Goal: Task Accomplishment & Management: Complete application form

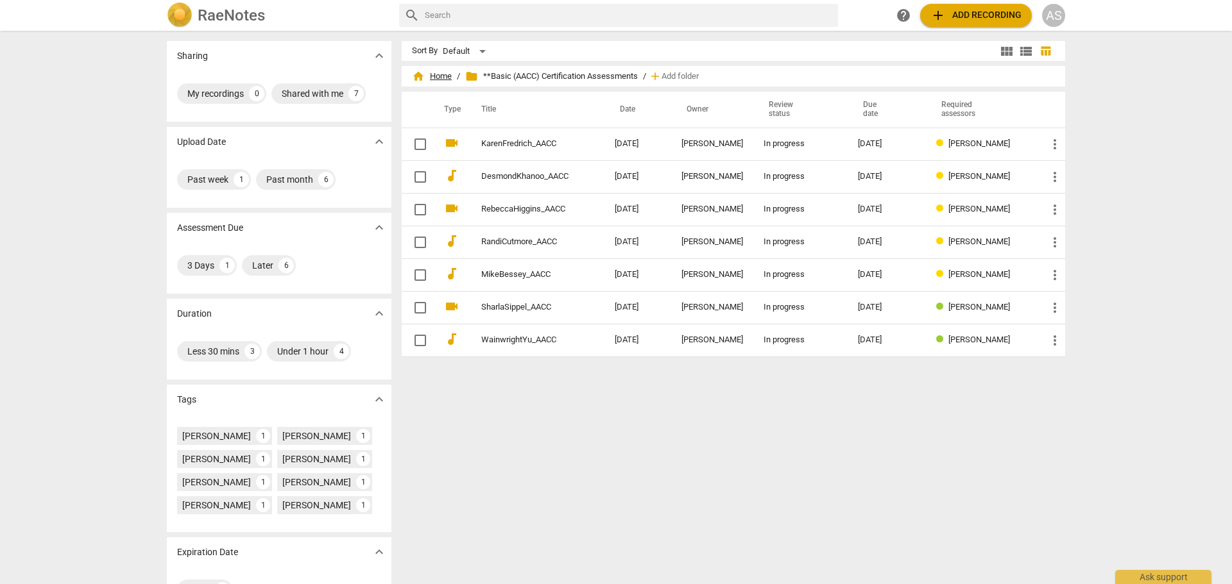
click at [435, 71] on span "home Home" at bounding box center [432, 76] width 40 height 13
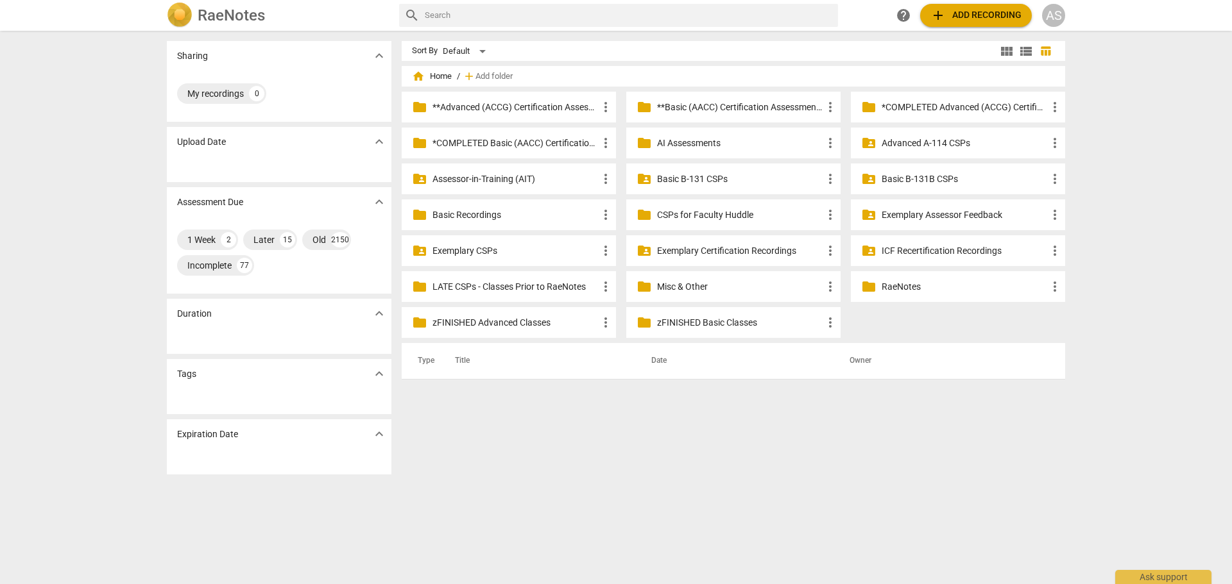
click at [488, 180] on p "Assessor-in-Training (AIT)" at bounding box center [515, 179] width 166 height 13
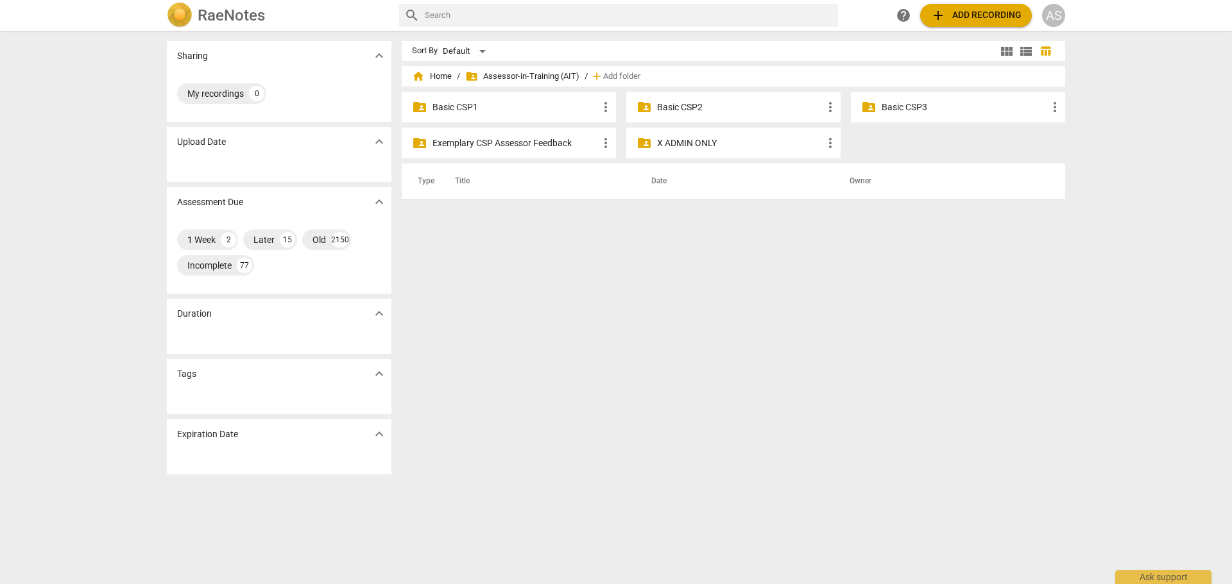
click at [708, 104] on p "Basic CSP2" at bounding box center [740, 107] width 166 height 13
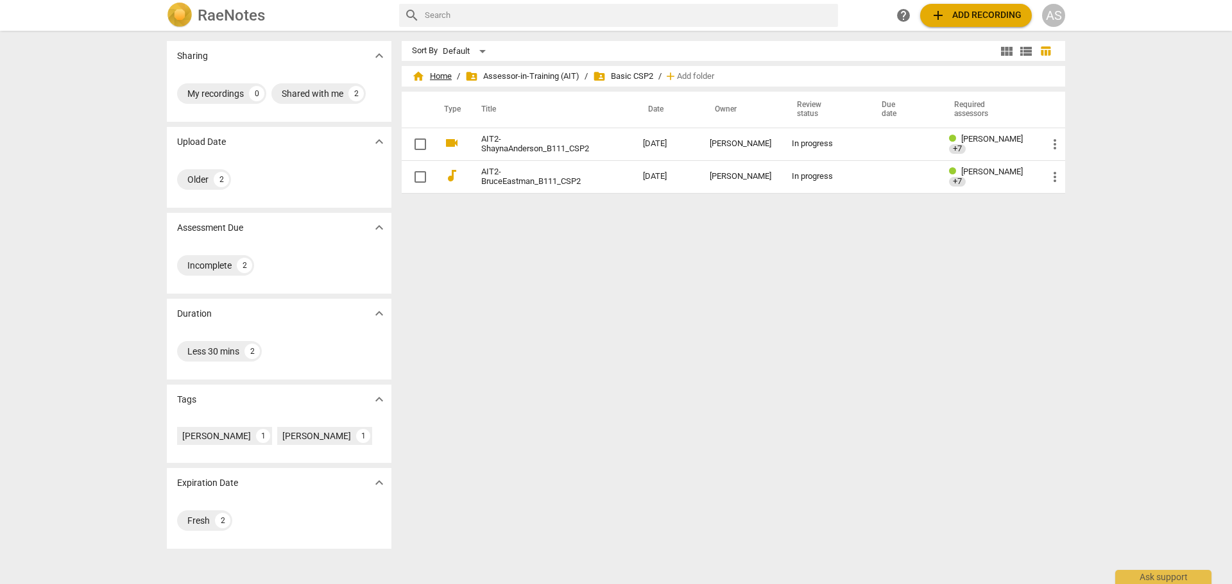
click at [438, 76] on span "home Home" at bounding box center [432, 76] width 40 height 13
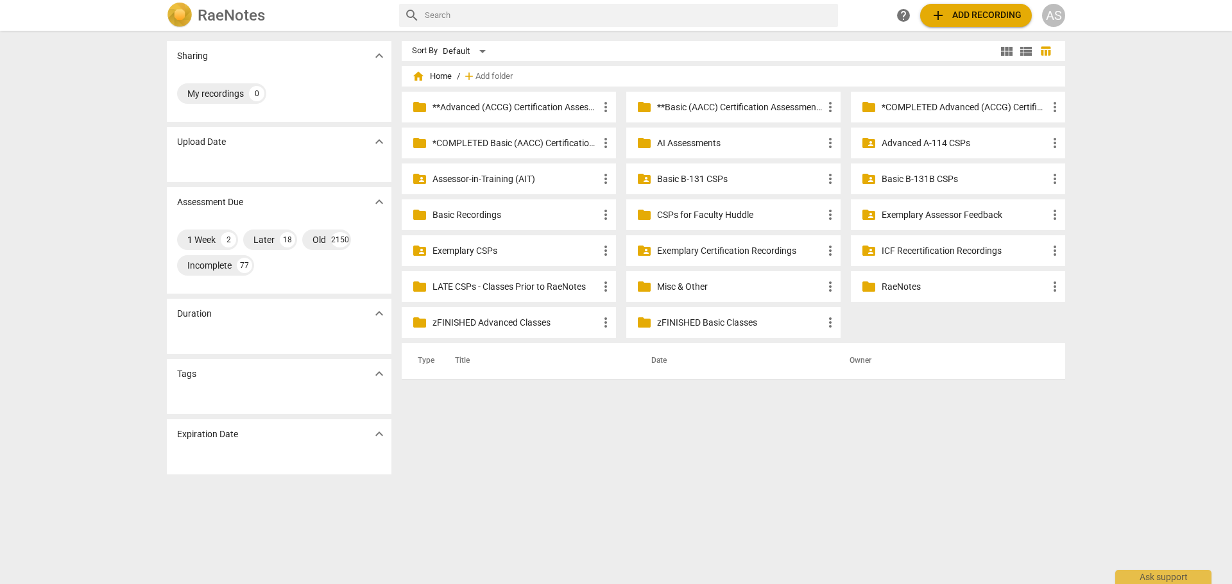
click at [677, 107] on p "**Basic (AACC) Certification Assessments" at bounding box center [740, 107] width 166 height 13
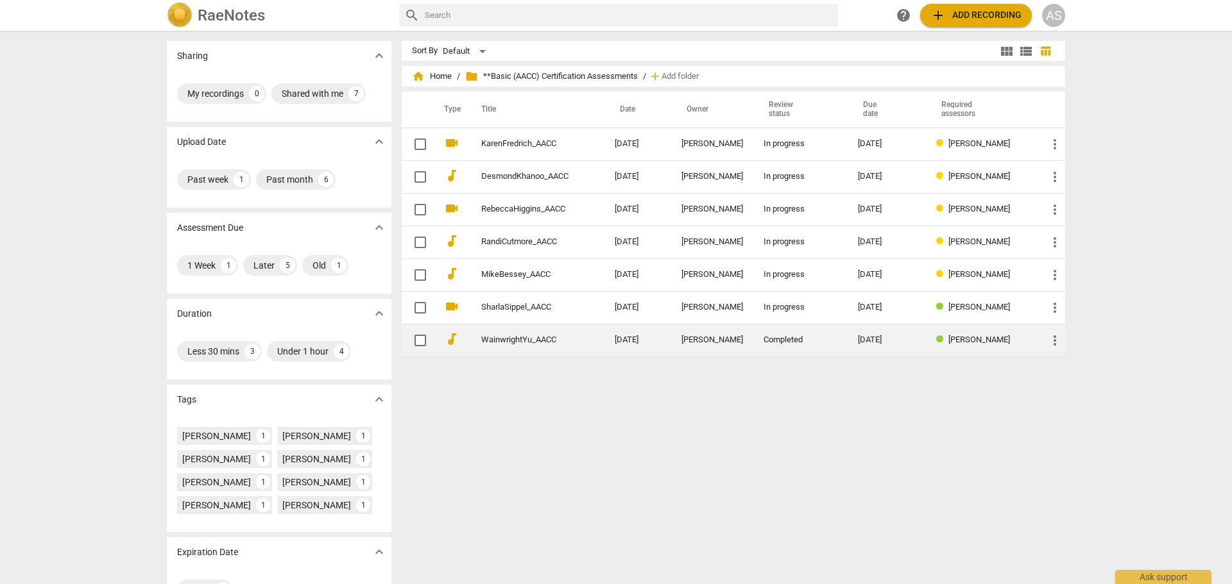
click at [877, 341] on div "08-11-2025" at bounding box center [887, 341] width 58 height 10
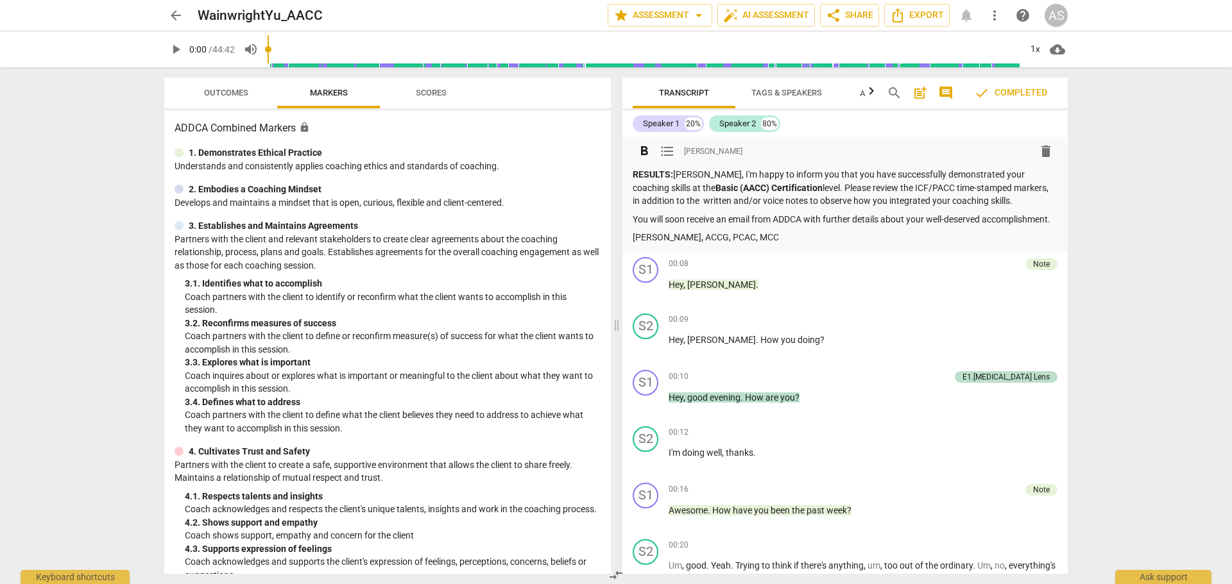
click at [829, 226] on p "You will soon receive an email from ADDCA with further details about your well-…" at bounding box center [845, 219] width 425 height 13
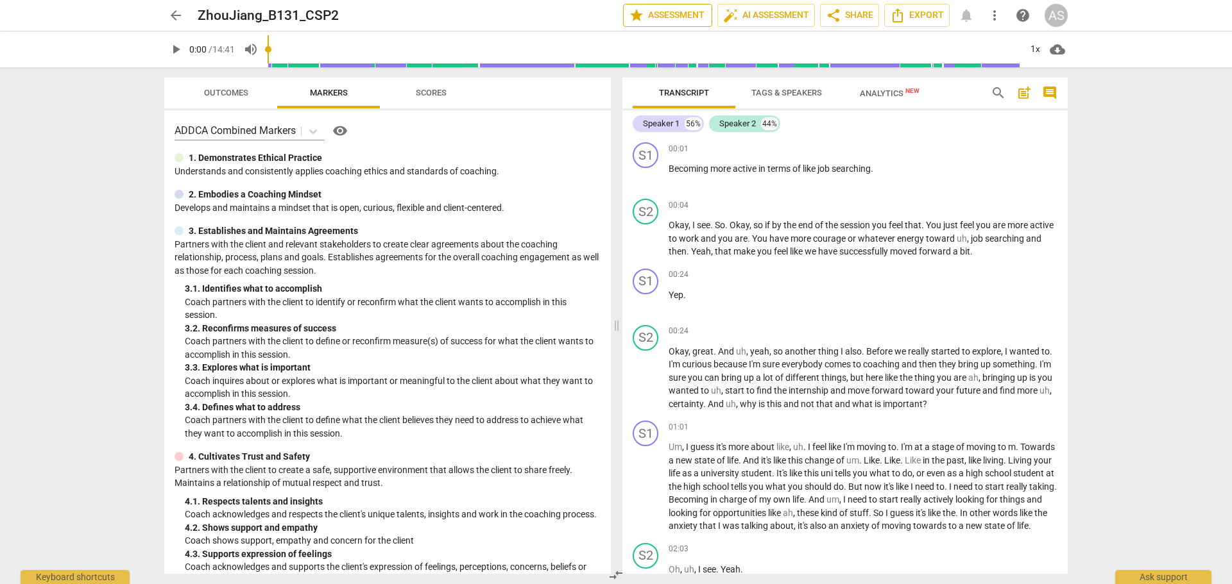
click at [642, 18] on span "star Assessment" at bounding box center [668, 15] width 78 height 15
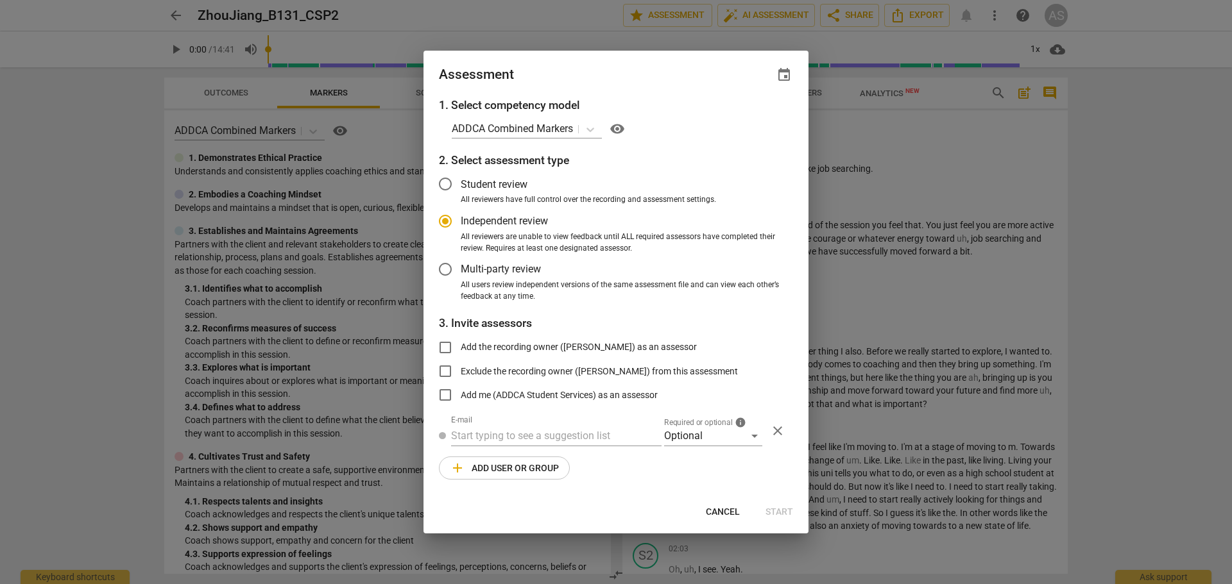
radio input "false"
drag, startPoint x: 761, startPoint y: 76, endPoint x: 782, endPoint y: 84, distance: 22.5
click at [763, 78] on div "Assessment event" at bounding box center [616, 75] width 354 height 18
click at [782, 84] on div "Assessment event" at bounding box center [615, 74] width 385 height 46
click at [781, 78] on span "event" at bounding box center [783, 74] width 15 height 15
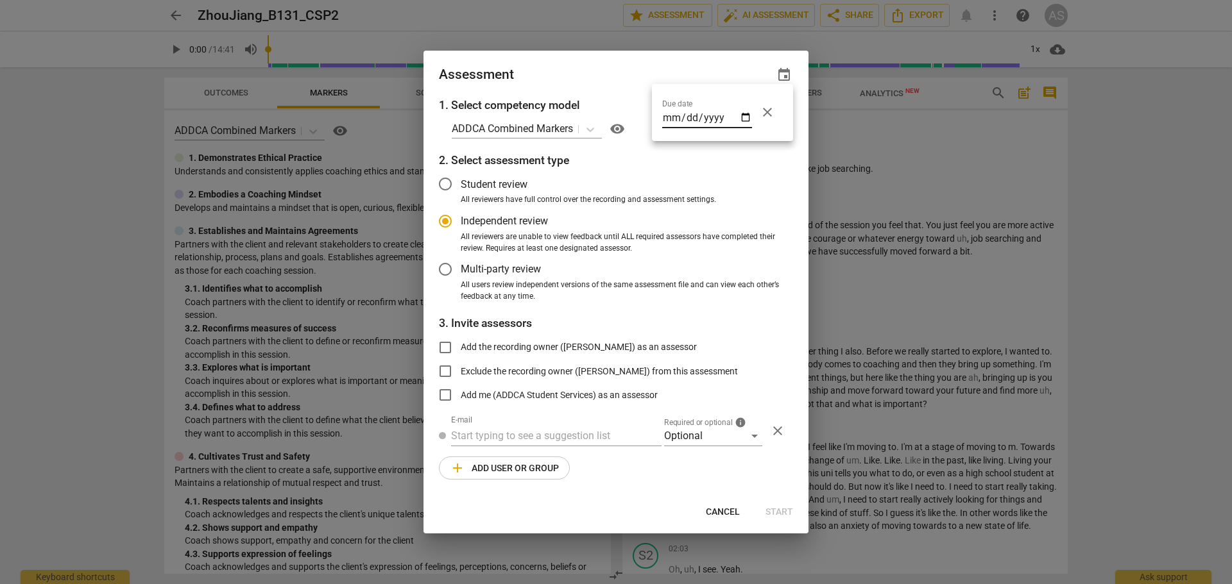
click at [751, 114] on input "date" at bounding box center [707, 119] width 90 height 19
type input "[DATE]"
click at [627, 82] on div at bounding box center [616, 292] width 1232 height 584
click at [701, 445] on div "Optional" at bounding box center [713, 436] width 98 height 21
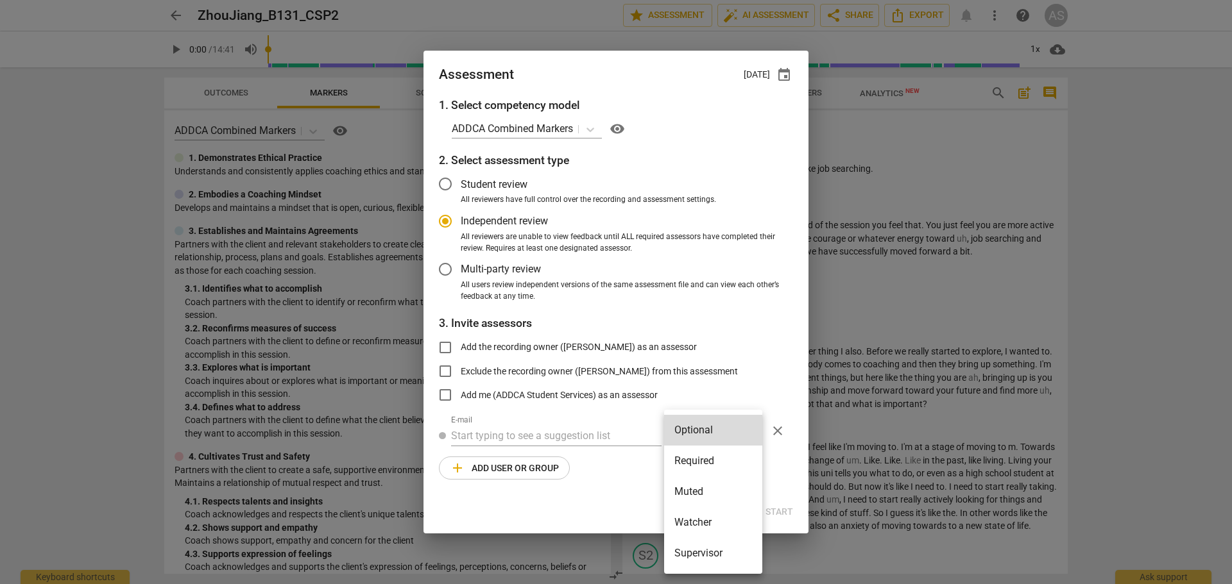
click at [713, 465] on li "Required" at bounding box center [713, 461] width 98 height 31
radio input "false"
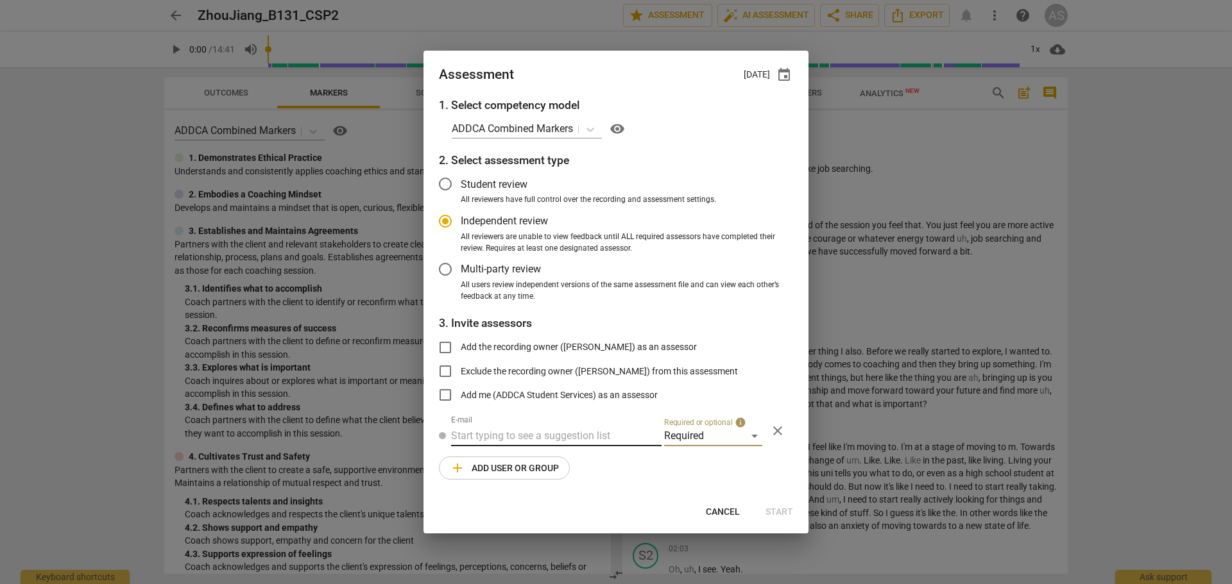
click at [561, 434] on input "text" at bounding box center [556, 436] width 210 height 21
type input "[PERSON_NAME]@"
click at [633, 466] on strong "[DOMAIN_NAME]>" at bounding box center [674, 462] width 82 height 12
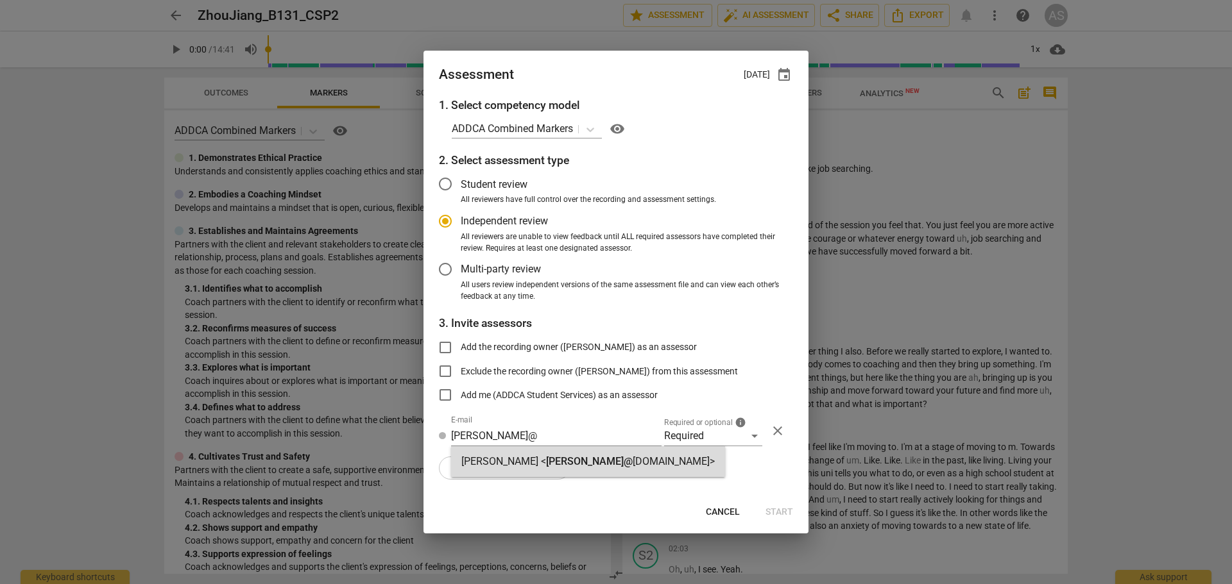
radio input "false"
type input "[PERSON_NAME] <[PERSON_NAME][EMAIL_ADDRESS][DOMAIN_NAME]>"
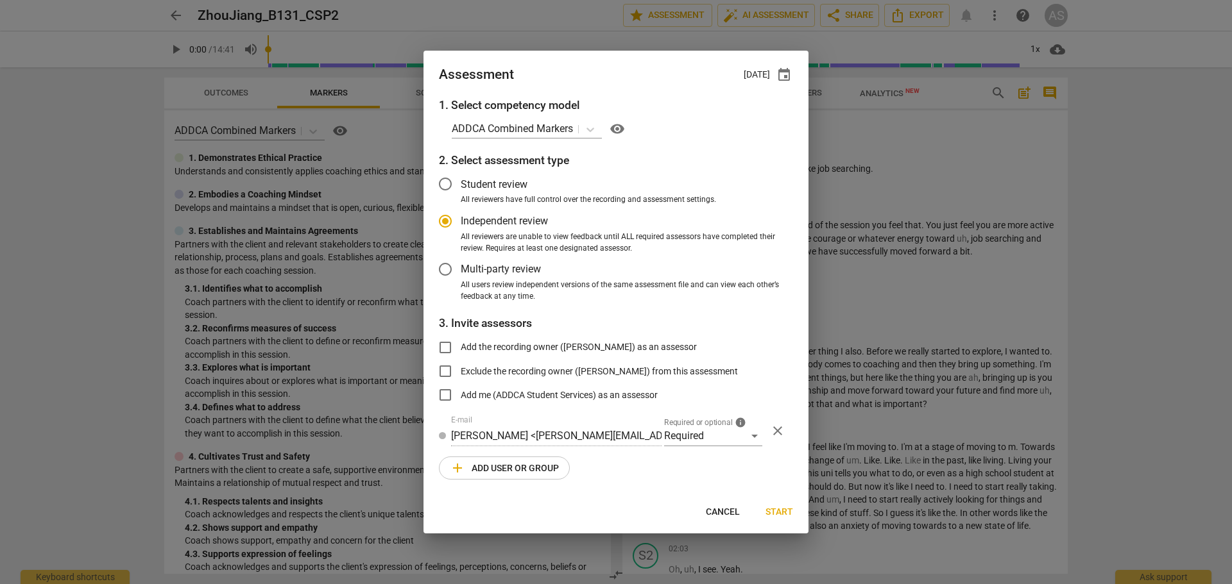
click at [537, 466] on span "add Add user or group" at bounding box center [504, 468] width 109 height 15
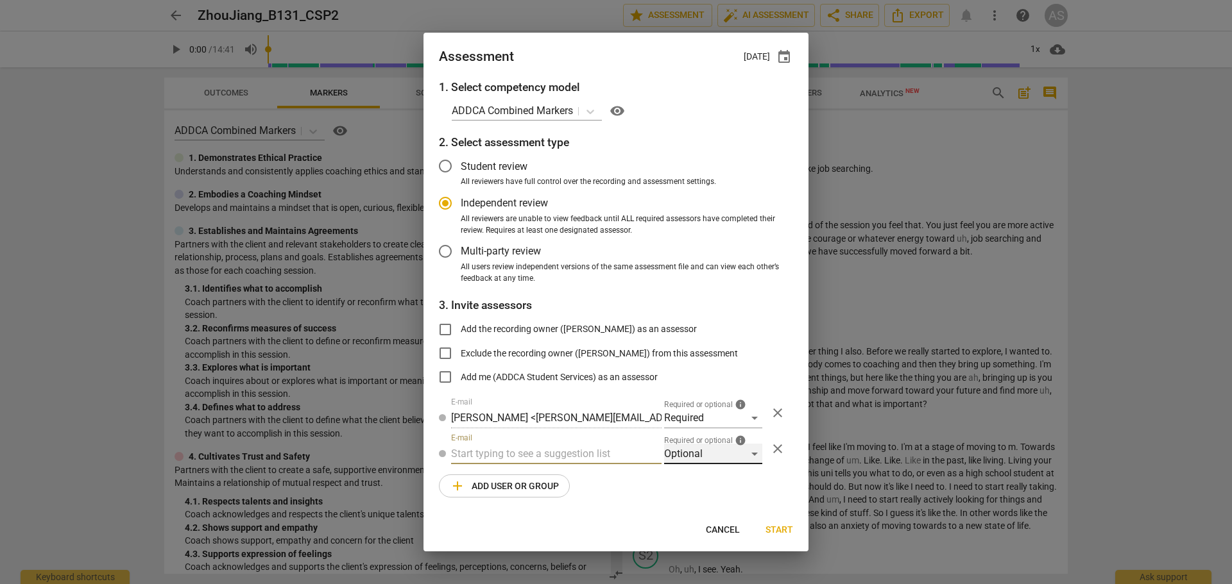
click at [698, 445] on div "Optional" at bounding box center [713, 454] width 98 height 21
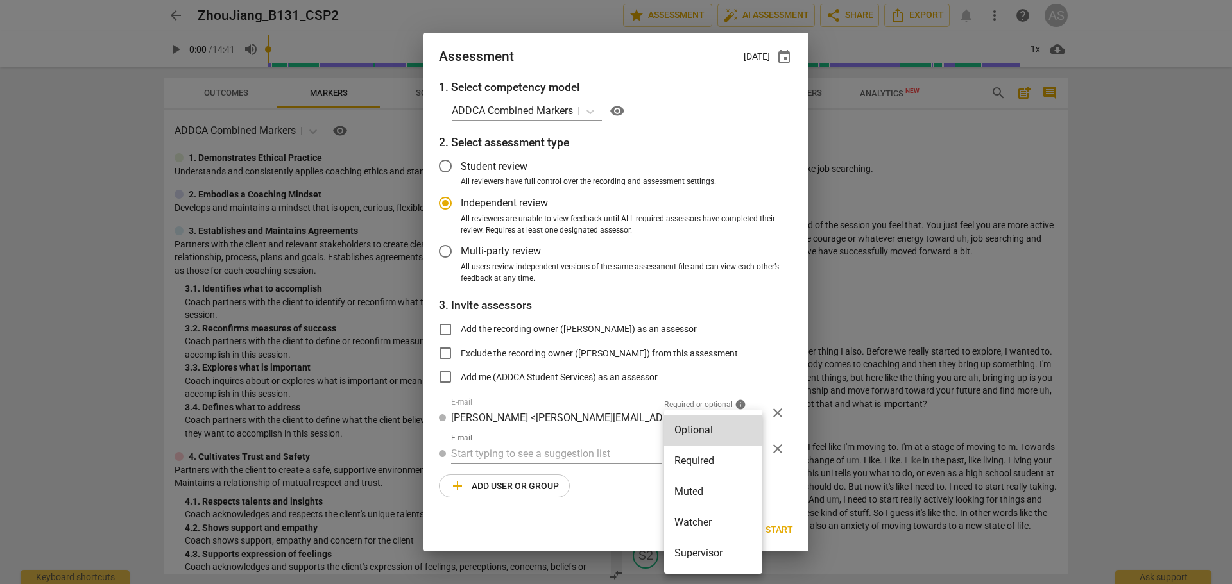
click at [694, 484] on li "Muted" at bounding box center [713, 492] width 98 height 31
radio input "false"
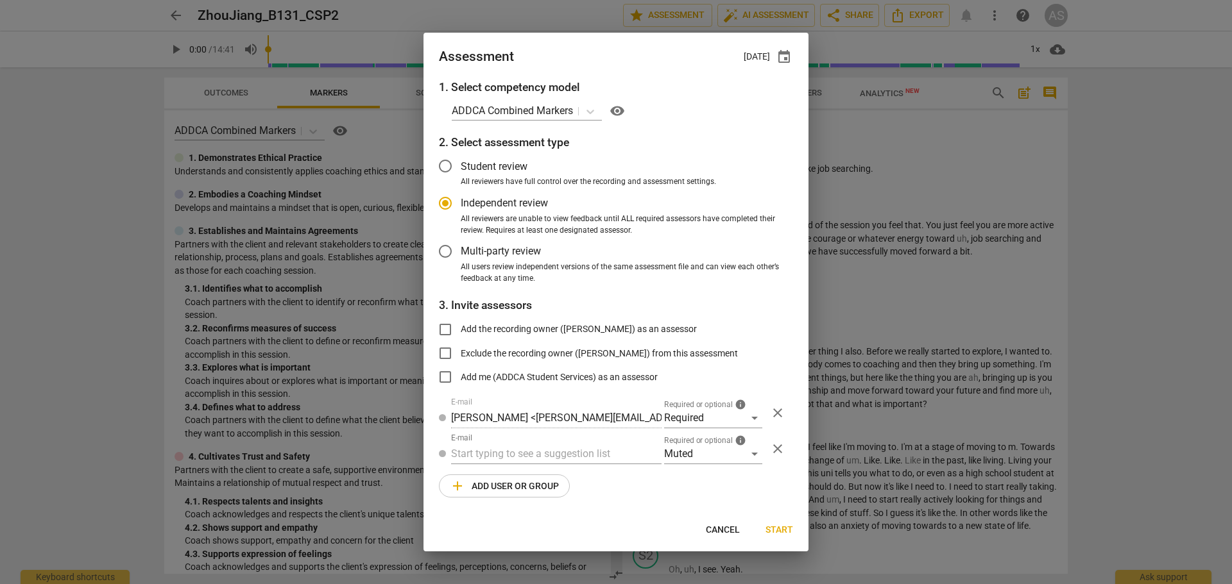
click at [602, 469] on div "1. Select competency model ADDCA Combined Markers visibility 2. Select assessme…" at bounding box center [615, 296] width 385 height 435
click at [602, 453] on input "text" at bounding box center [556, 454] width 210 height 21
type input "B-131"
click at [579, 475] on div "Basic B-131 CSPs" at bounding box center [556, 480] width 210 height 31
radio input "false"
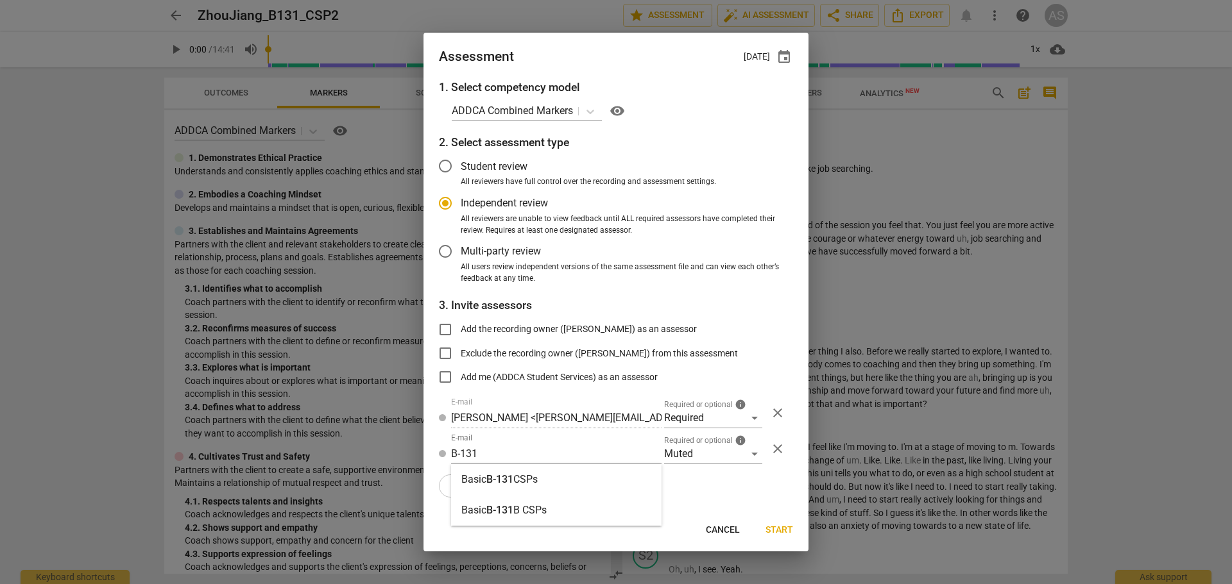
type input "Basic B-131 CSPs"
click at [774, 524] on span "Start" at bounding box center [779, 530] width 28 height 13
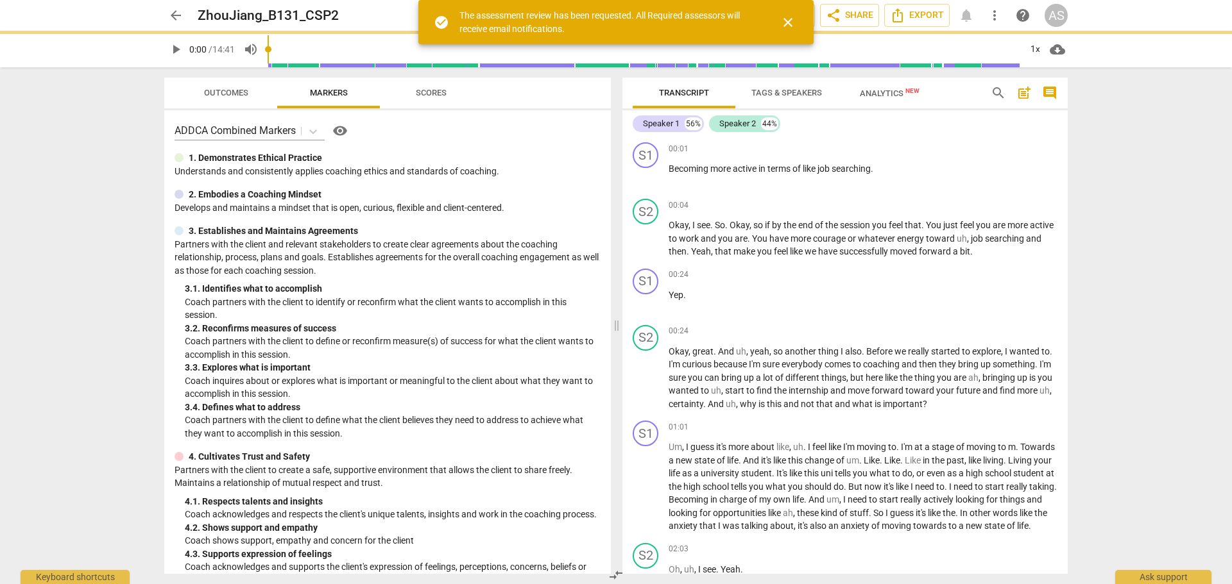
radio input "false"
type input "[PERSON_NAME] <[EMAIL_ADDRESS][DOMAIN_NAME]>"
type input "[PERSON_NAME] <[PERSON_NAME][EMAIL_ADDRESS][DOMAIN_NAME]>"
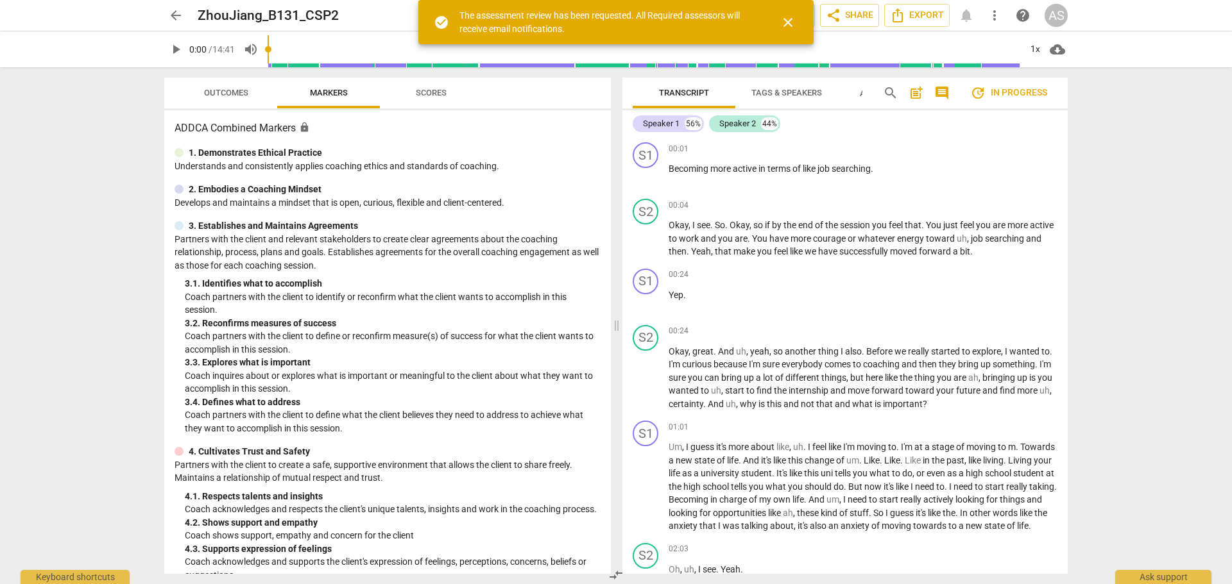
click at [175, 12] on span "arrow_back" at bounding box center [175, 15] width 15 height 15
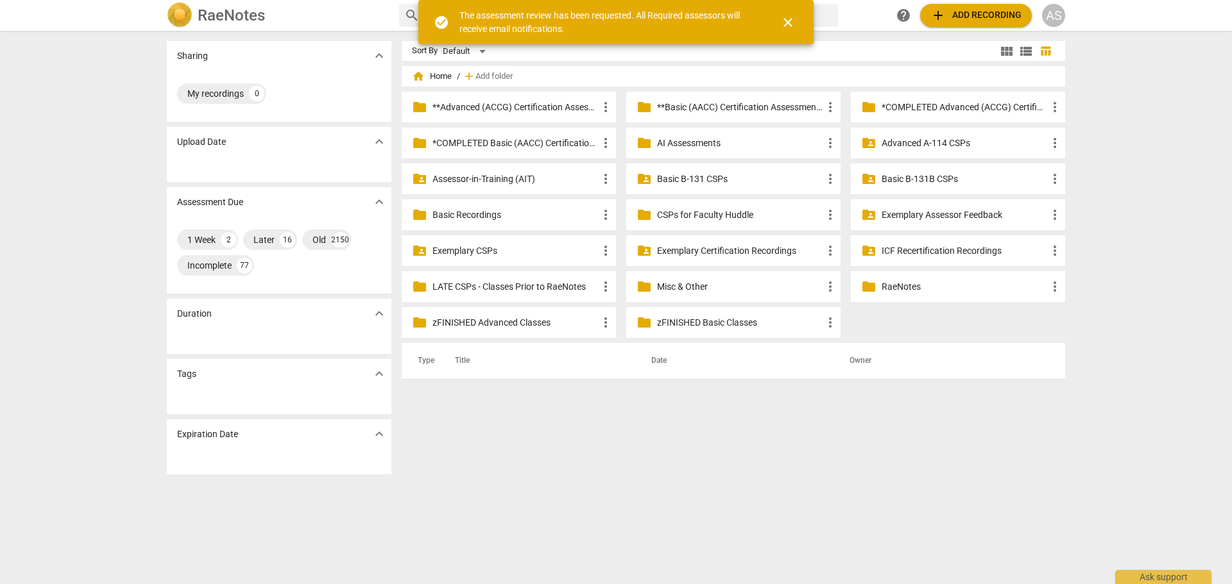
click at [711, 173] on p "Basic B-131 CSPs" at bounding box center [740, 179] width 166 height 13
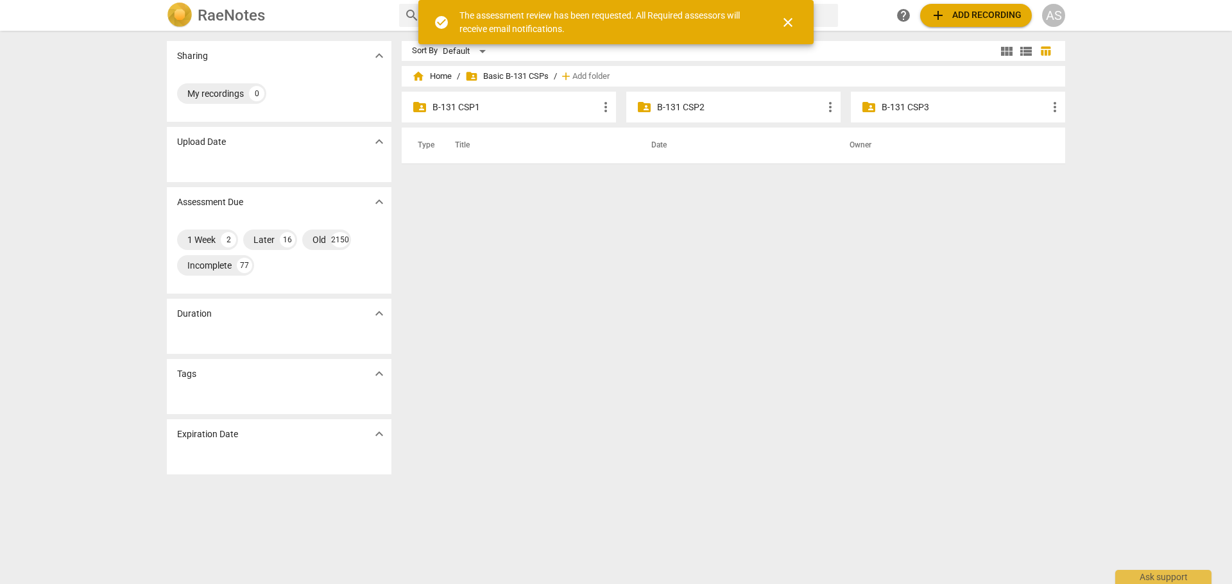
click at [719, 105] on p "B-131 CSP2" at bounding box center [740, 107] width 166 height 13
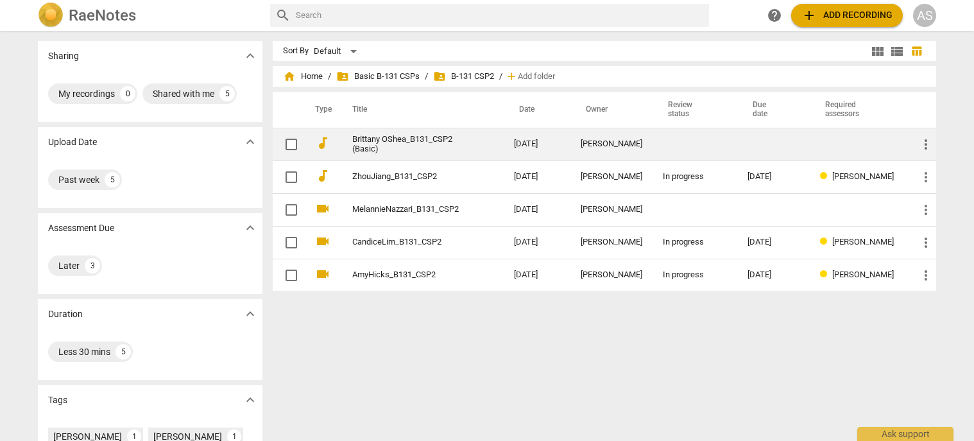
click at [529, 149] on td "[DATE]" at bounding box center [537, 144] width 67 height 33
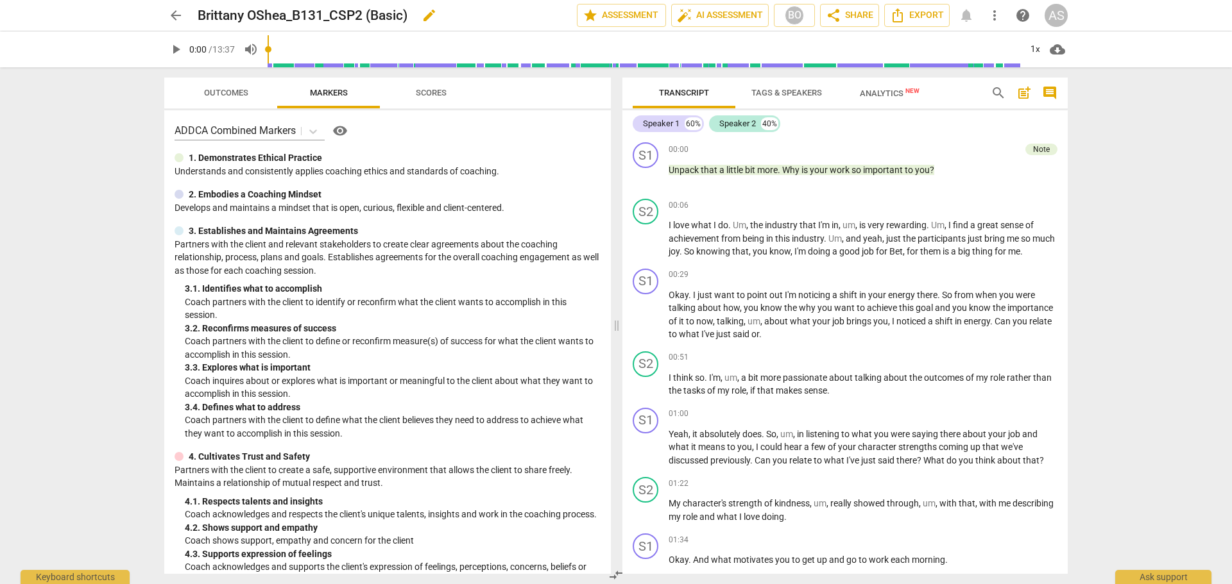
click at [431, 15] on span "edit" at bounding box center [429, 15] width 15 height 15
drag, startPoint x: 437, startPoint y: 17, endPoint x: 375, endPoint y: 11, distance: 62.5
click at [382, 16] on input "Brittany OShea_B131_CSP2 (Basic)" at bounding box center [359, 15] width 323 height 24
type input "Brittany OShea_B131_CSP2"
click at [526, 11] on span "done" at bounding box center [531, 15] width 15 height 15
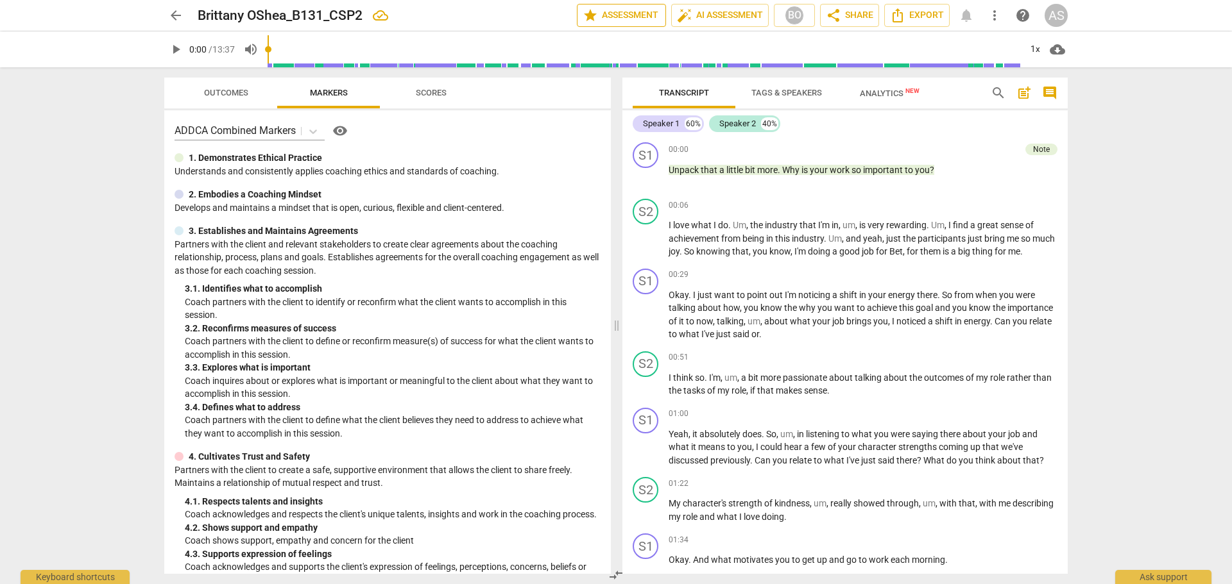
click at [637, 10] on span "star Assessment" at bounding box center [622, 15] width 78 height 15
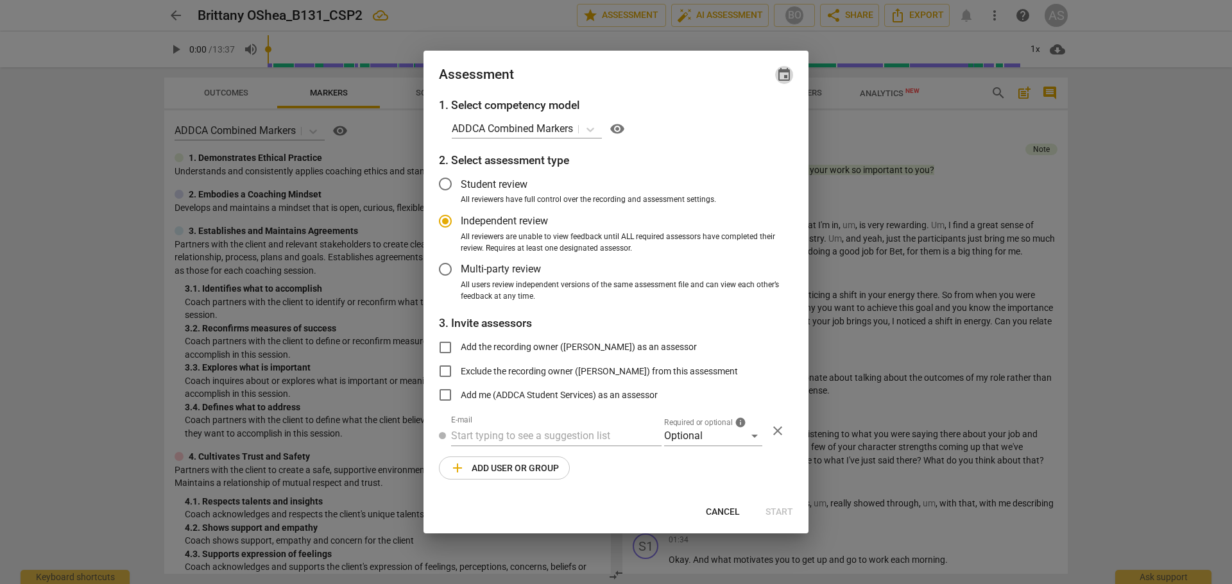
click at [789, 71] on span "event" at bounding box center [783, 74] width 15 height 15
radio input "false"
click at [743, 124] on input "date" at bounding box center [707, 119] width 90 height 19
type input "[DATE]"
click at [593, 70] on div at bounding box center [616, 292] width 1232 height 584
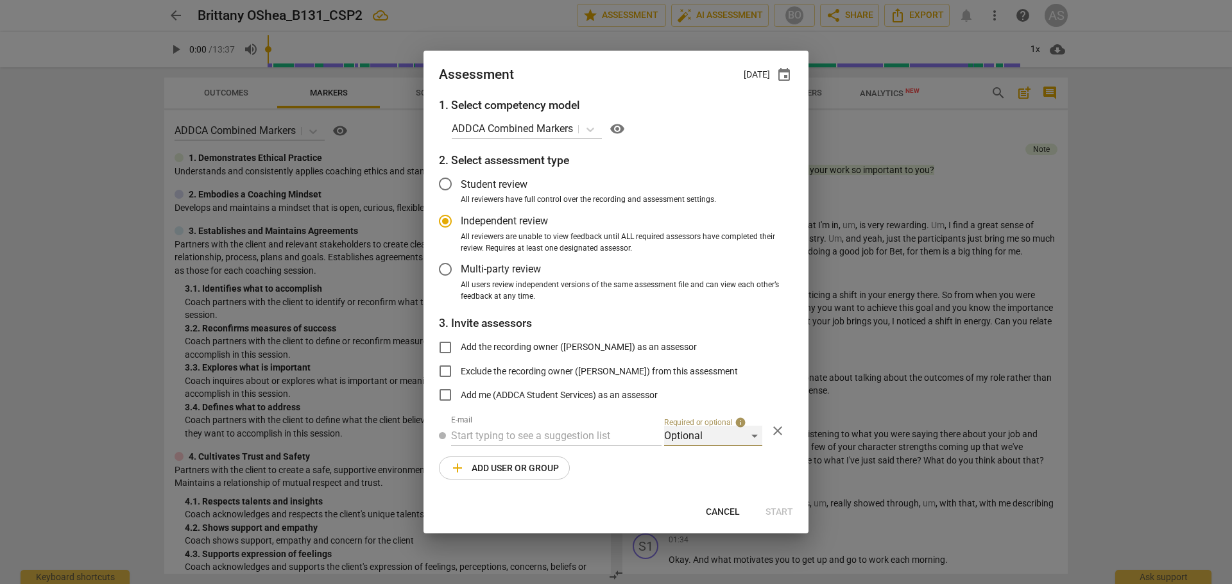
click at [701, 443] on div "Optional" at bounding box center [713, 436] width 98 height 21
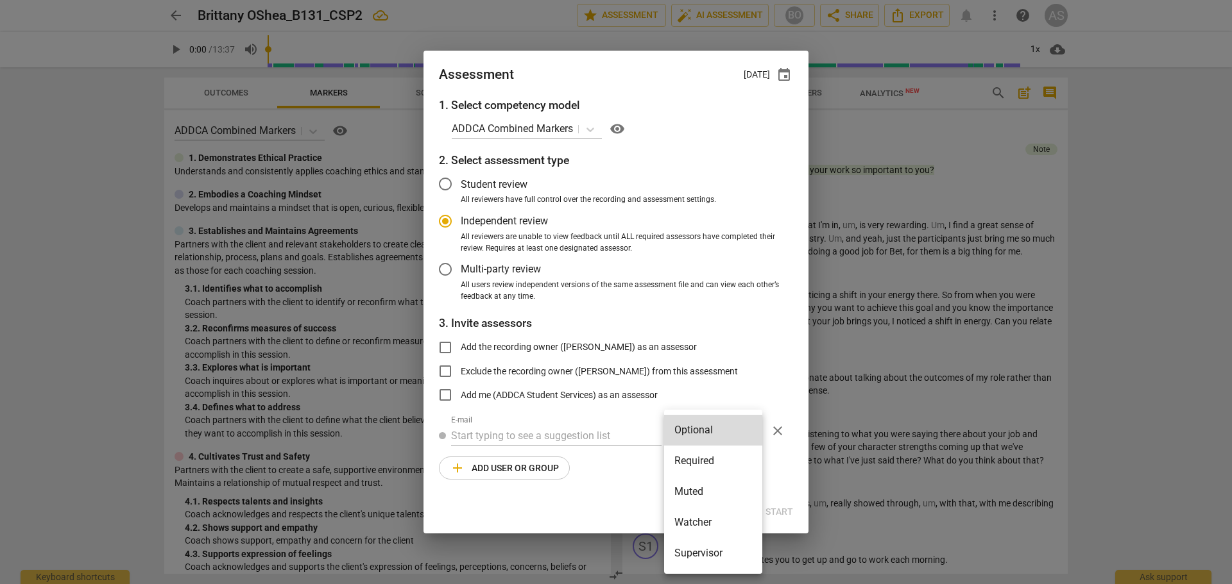
click at [701, 460] on li "Required" at bounding box center [713, 461] width 98 height 31
radio input "false"
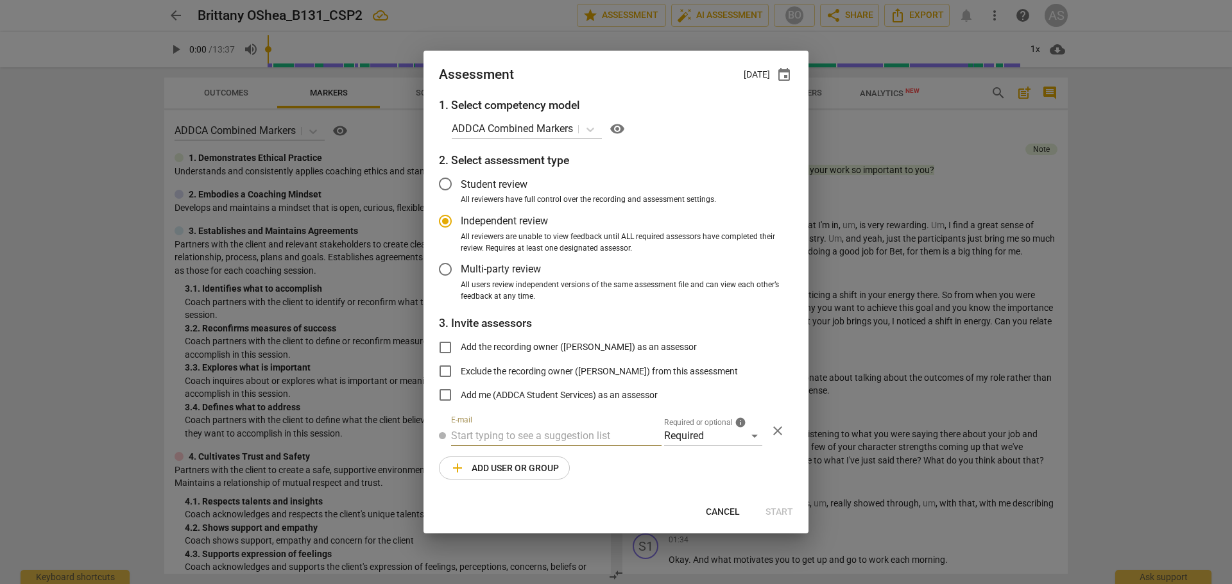
click at [583, 431] on input "text" at bounding box center [556, 436] width 210 height 21
type input "[PERSON_NAME]@add"
click at [650, 465] on strong "[DOMAIN_NAME]>" at bounding box center [691, 462] width 82 height 12
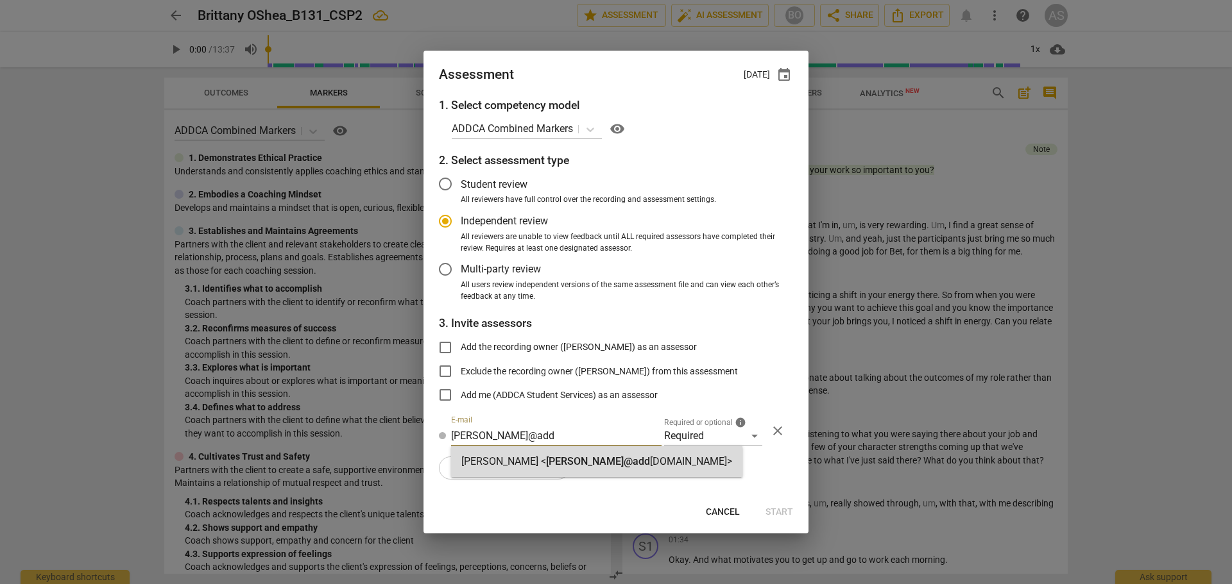
radio input "false"
type input "[PERSON_NAME] <[PERSON_NAME][EMAIL_ADDRESS][DOMAIN_NAME]>"
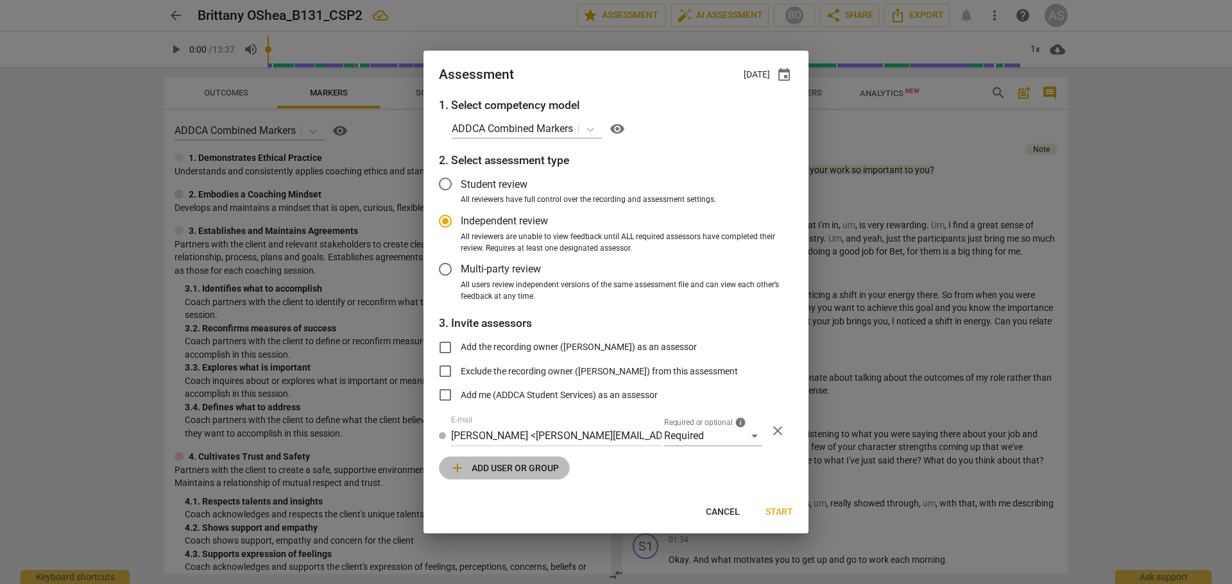
click at [513, 479] on button "add Add user or group" at bounding box center [504, 468] width 131 height 23
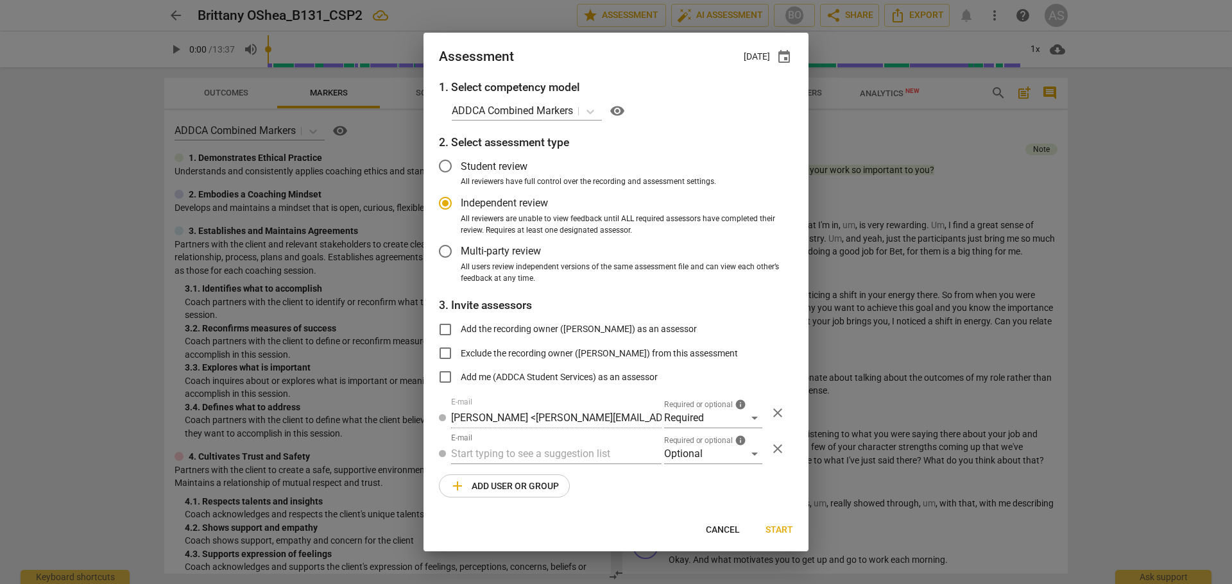
click at [516, 468] on div "1. Select competency model ADDCA Combined Markers visibility 2. Select assessme…" at bounding box center [615, 296] width 385 height 435
click at [738, 449] on div "Optional" at bounding box center [713, 454] width 98 height 21
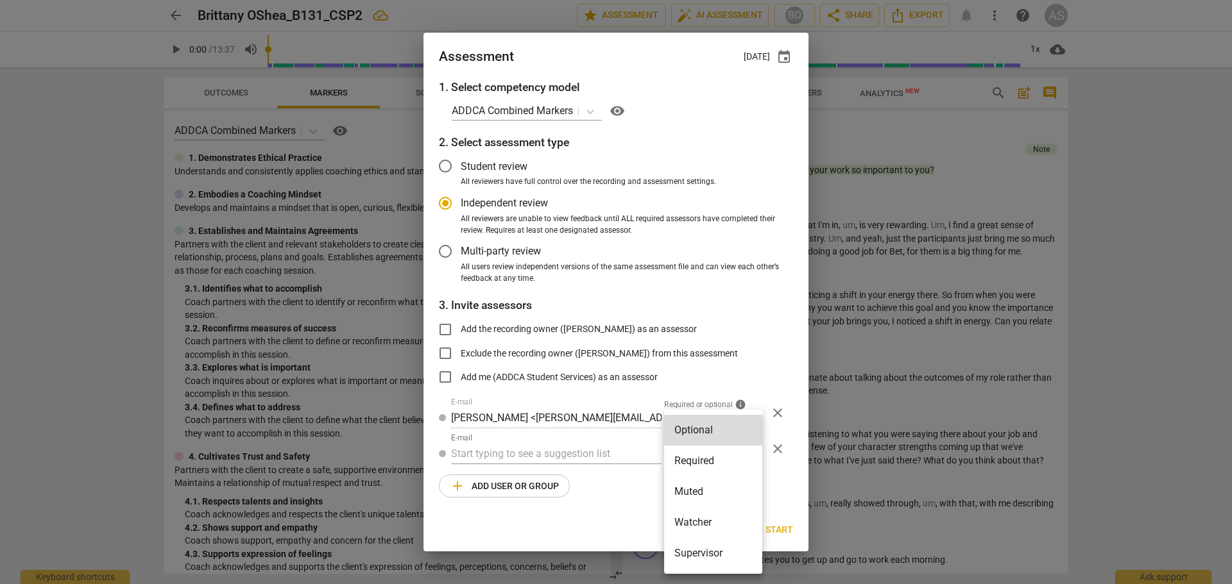
click at [701, 489] on li "Muted" at bounding box center [713, 492] width 98 height 31
radio input "false"
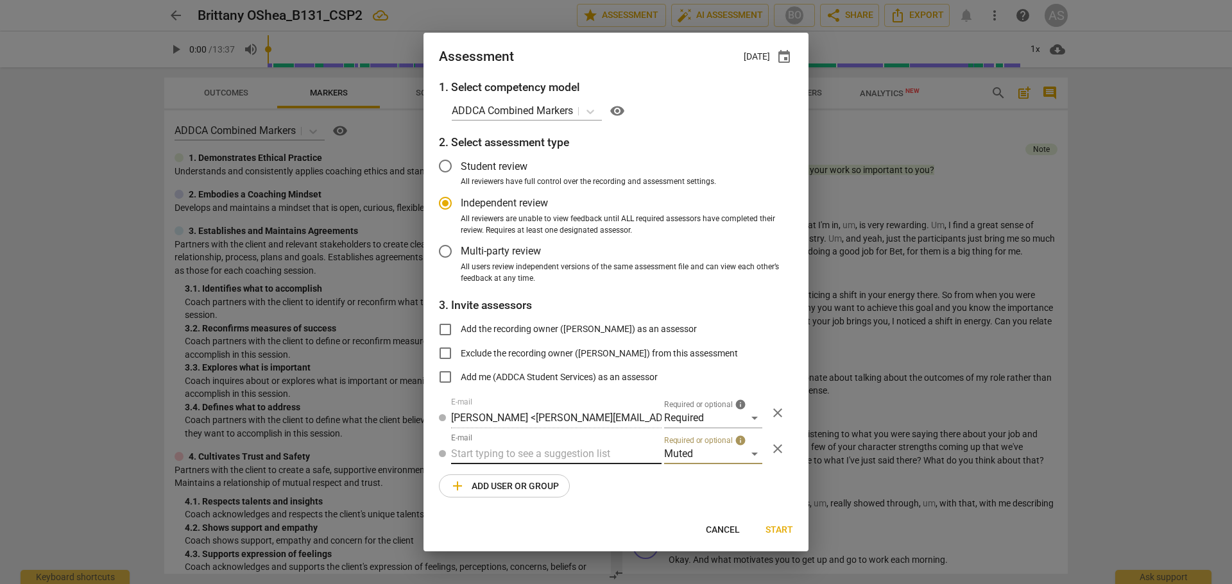
click at [550, 449] on input "text" at bounding box center [556, 454] width 210 height 21
type input "B-131"
click at [550, 478] on div "Basic B-131 CSPs" at bounding box center [556, 480] width 210 height 31
radio input "false"
type input "Basic B-131 CSPs"
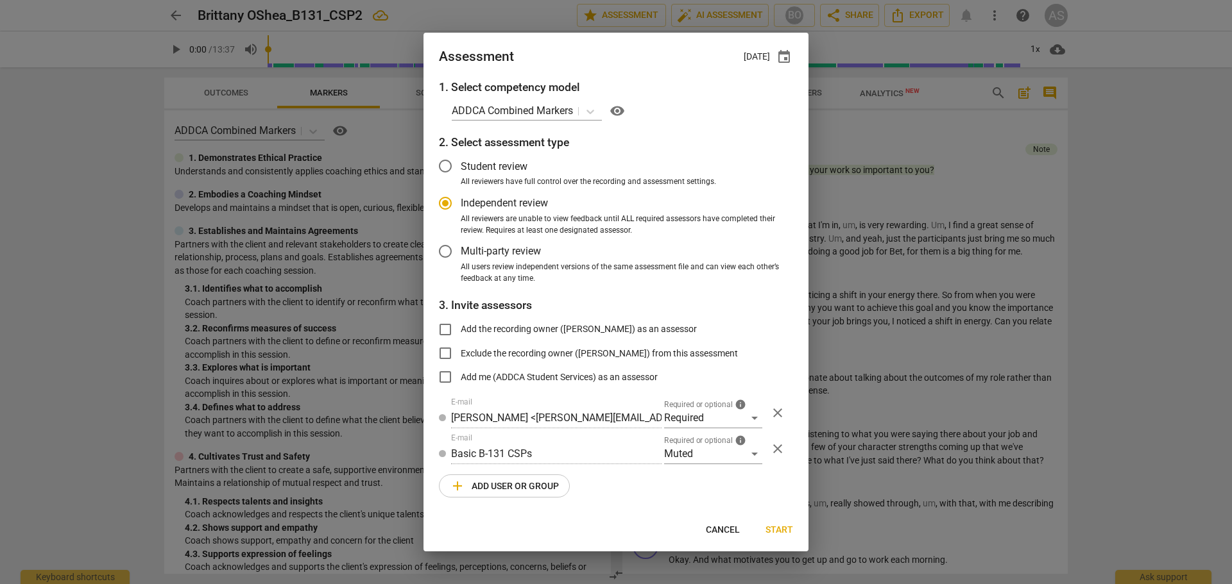
click at [789, 524] on span "Start" at bounding box center [779, 530] width 28 height 13
radio input "false"
type input "[PERSON_NAME] <[EMAIL_ADDRESS][DOMAIN_NAME]>"
type input "[PERSON_NAME] <[PERSON_NAME][EMAIL_ADDRESS][DOMAIN_NAME]>"
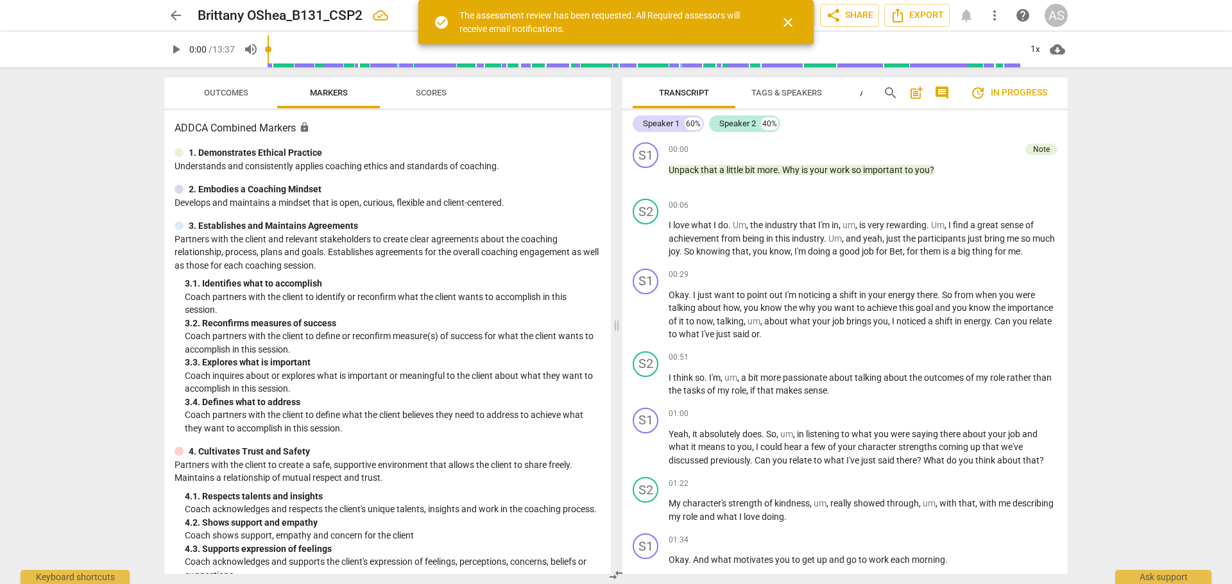
click at [177, 11] on span "arrow_back" at bounding box center [175, 15] width 15 height 15
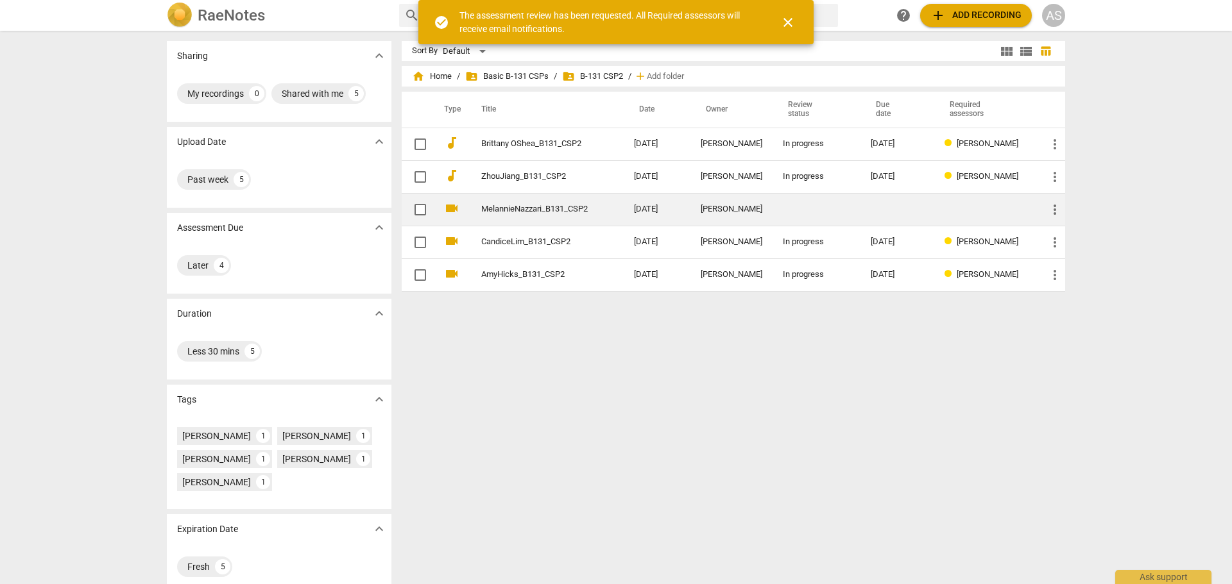
click at [563, 209] on link "MelannieNazzari_B131_CSP2" at bounding box center [534, 210] width 107 height 10
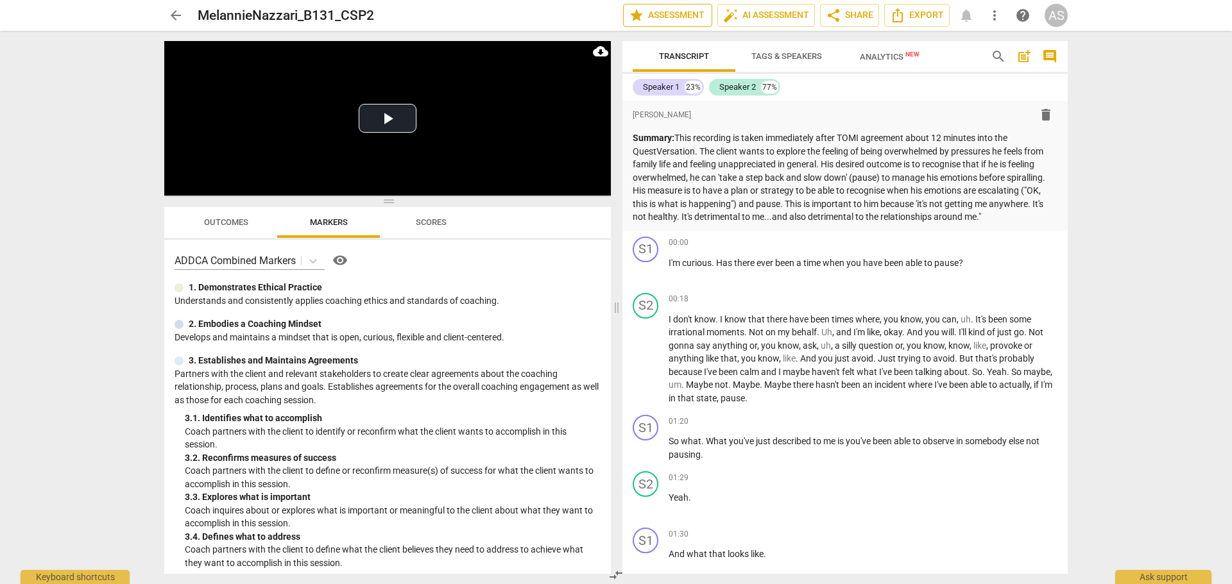
click at [680, 17] on span "star Assessment" at bounding box center [668, 15] width 78 height 15
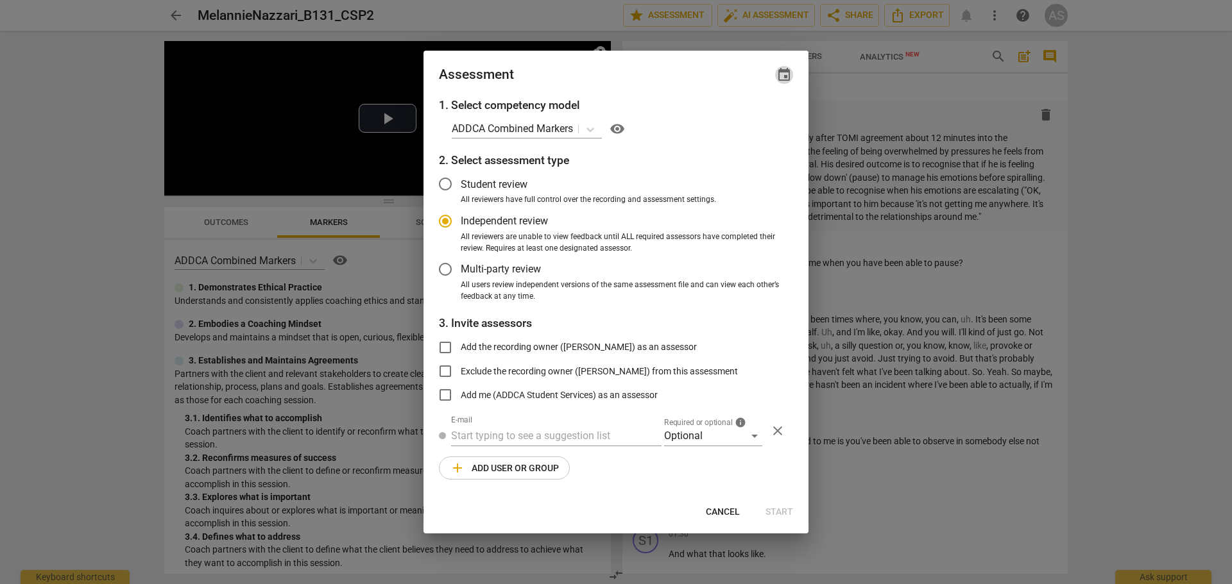
click at [780, 74] on span "event" at bounding box center [783, 74] width 15 height 15
radio input "false"
click at [745, 117] on input "date" at bounding box center [707, 119] width 90 height 19
type input "[DATE]"
click at [597, 80] on div at bounding box center [616, 292] width 1232 height 584
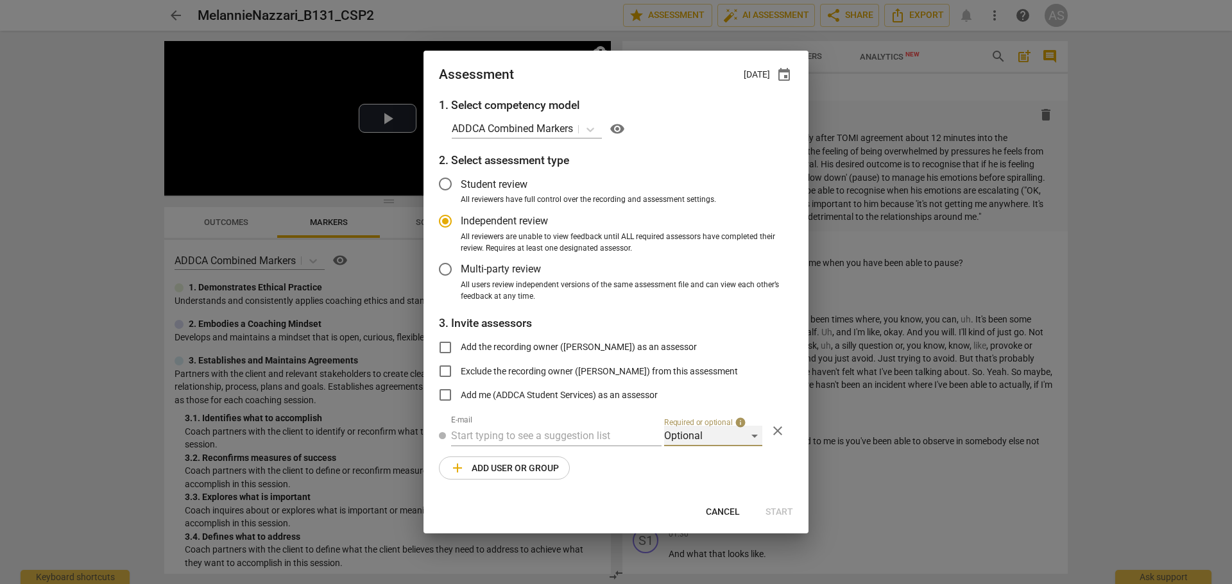
click at [703, 443] on div "Optional" at bounding box center [713, 436] width 98 height 21
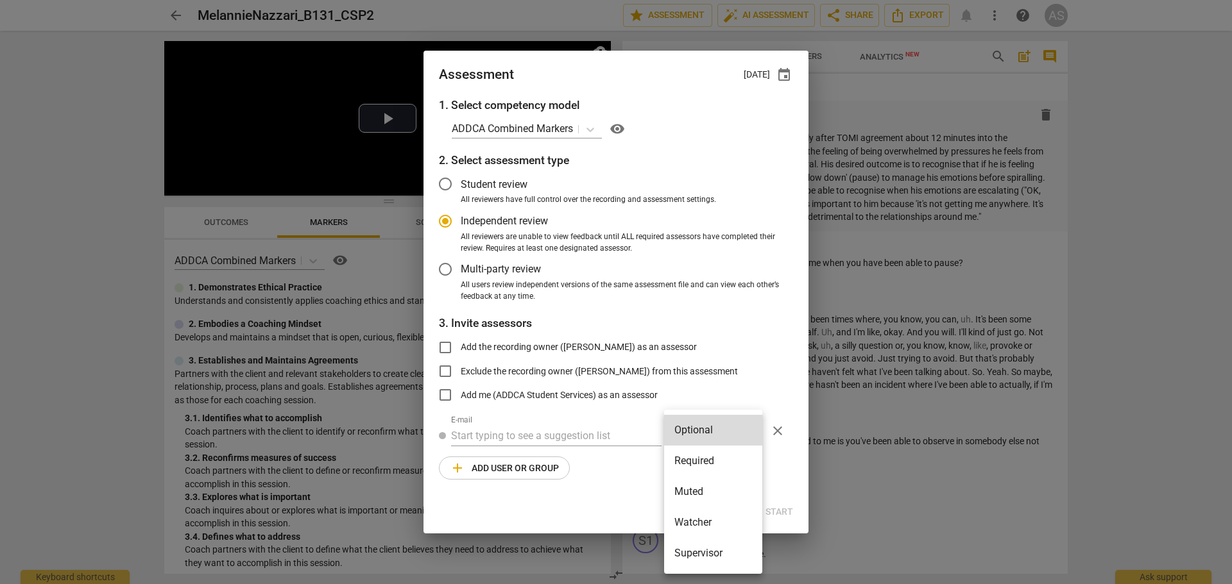
click at [704, 455] on li "Required" at bounding box center [713, 461] width 98 height 31
radio input "false"
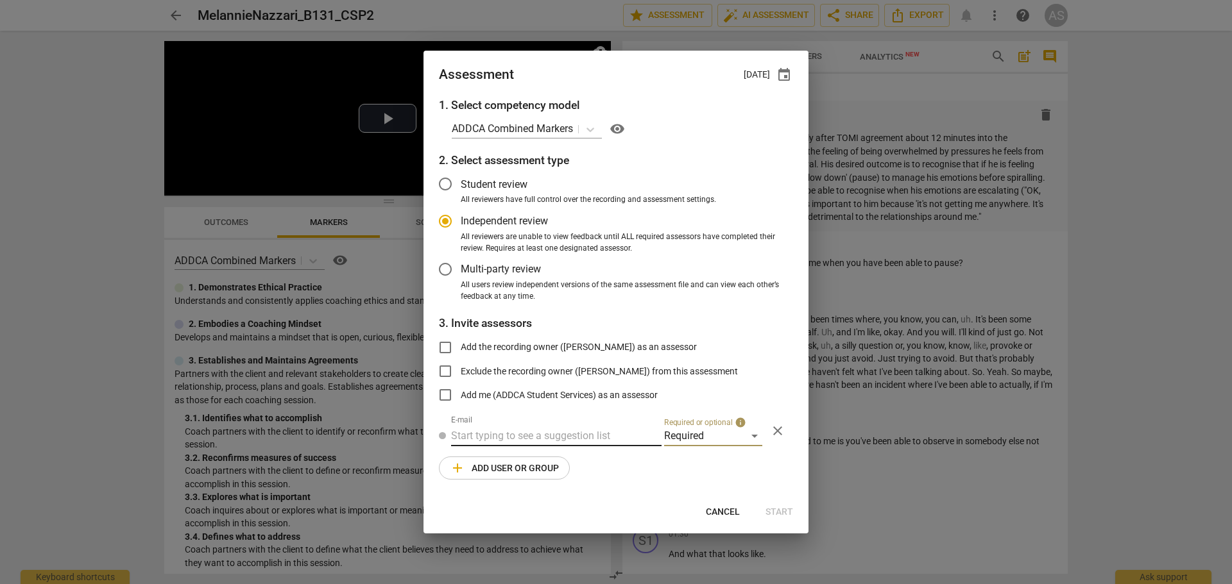
click at [574, 432] on input "text" at bounding box center [556, 436] width 210 height 21
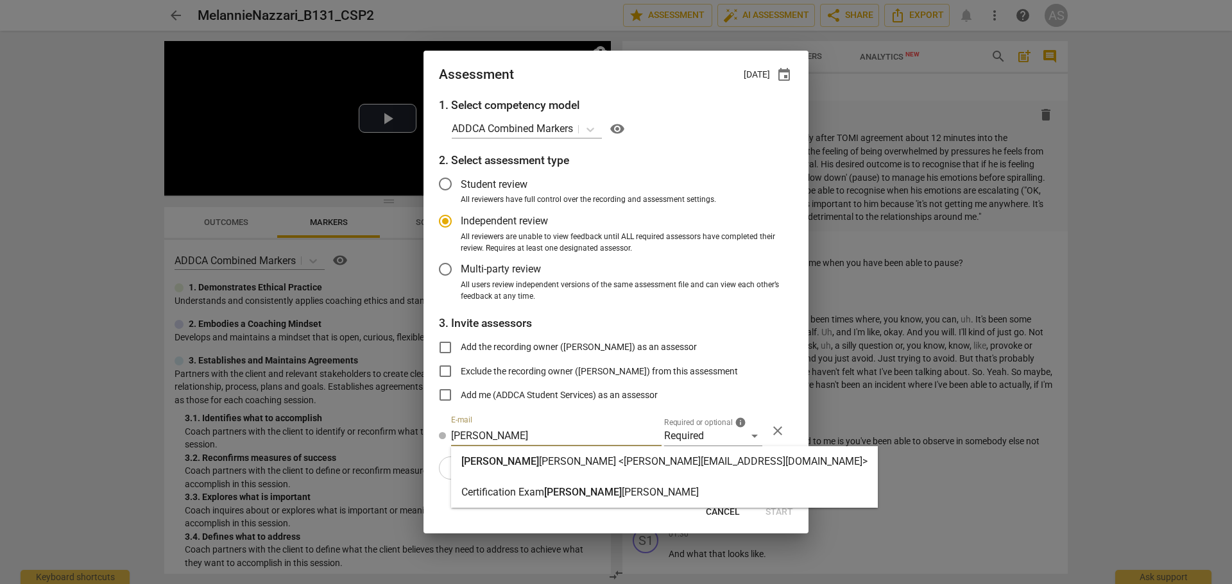
type input "[PERSON_NAME]"
click at [578, 459] on strong "[PERSON_NAME] <[PERSON_NAME][EMAIL_ADDRESS][DOMAIN_NAME]>" at bounding box center [703, 462] width 328 height 12
radio input "false"
type input "[PERSON_NAME] <[PERSON_NAME][EMAIL_ADDRESS][DOMAIN_NAME]>"
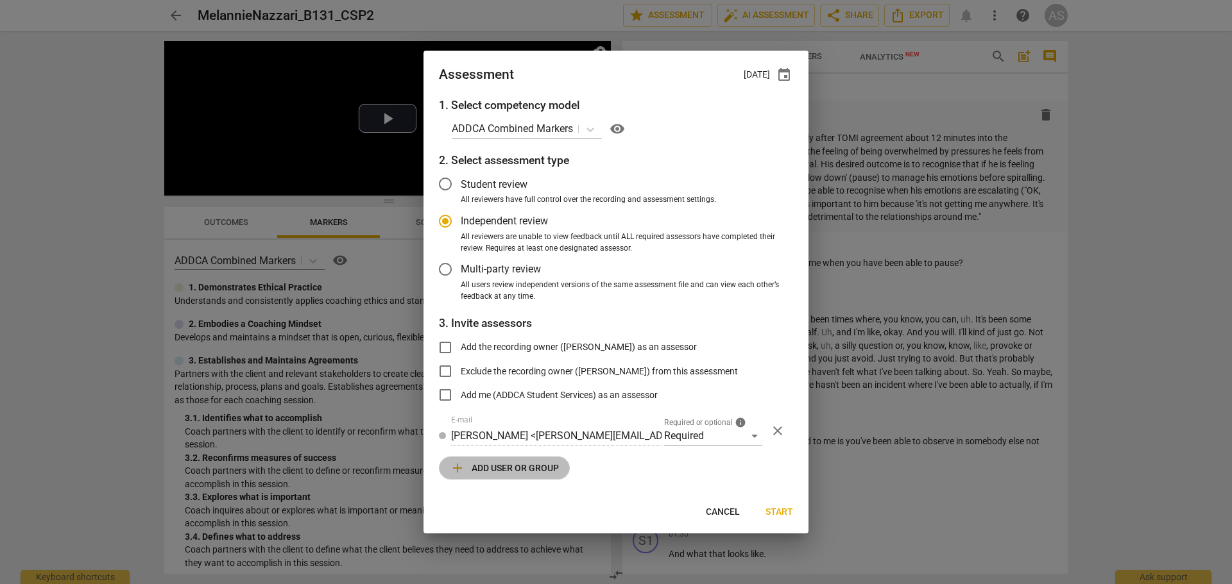
click at [528, 468] on span "add Add user or group" at bounding box center [504, 468] width 109 height 15
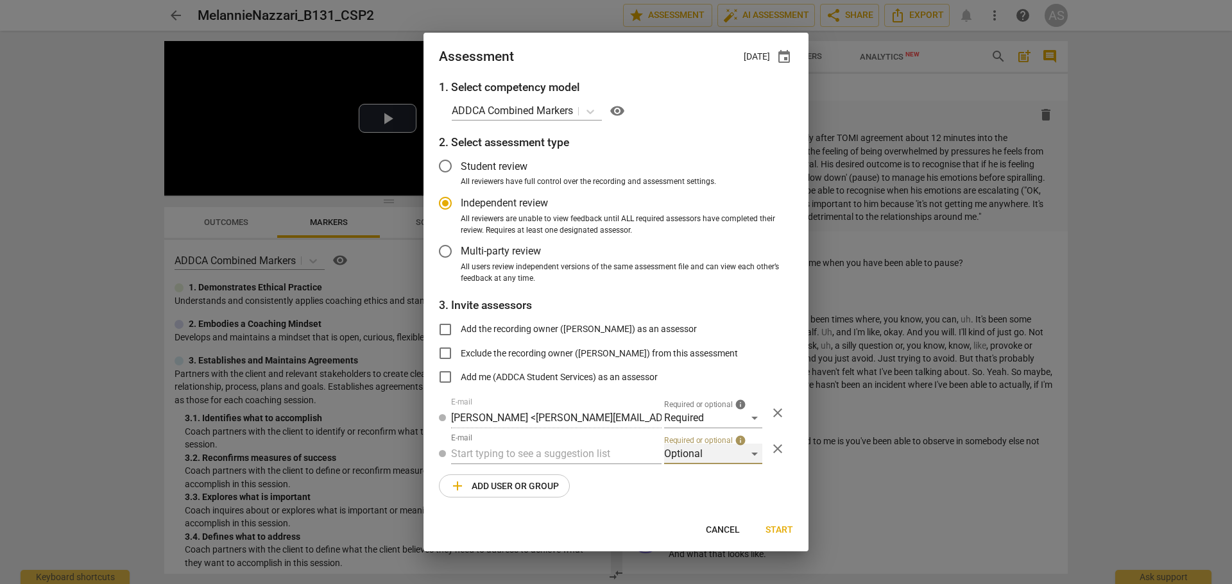
click at [705, 449] on div "Optional" at bounding box center [713, 454] width 98 height 21
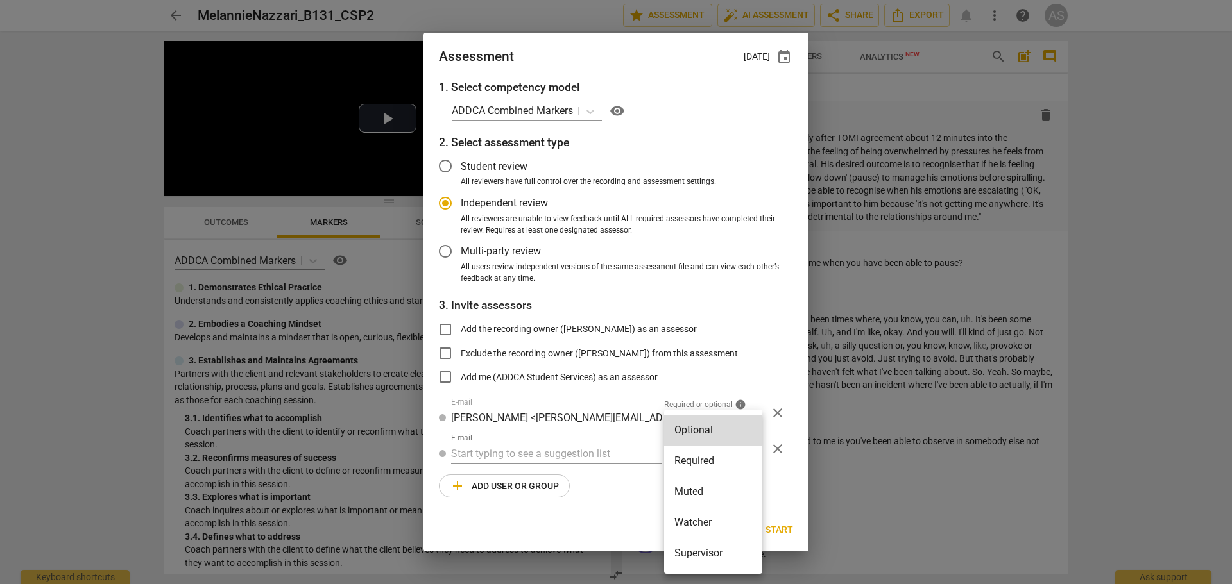
drag, startPoint x: 699, startPoint y: 484, endPoint x: 678, endPoint y: 486, distance: 21.9
click at [699, 484] on li "Muted" at bounding box center [713, 492] width 98 height 31
radio input "false"
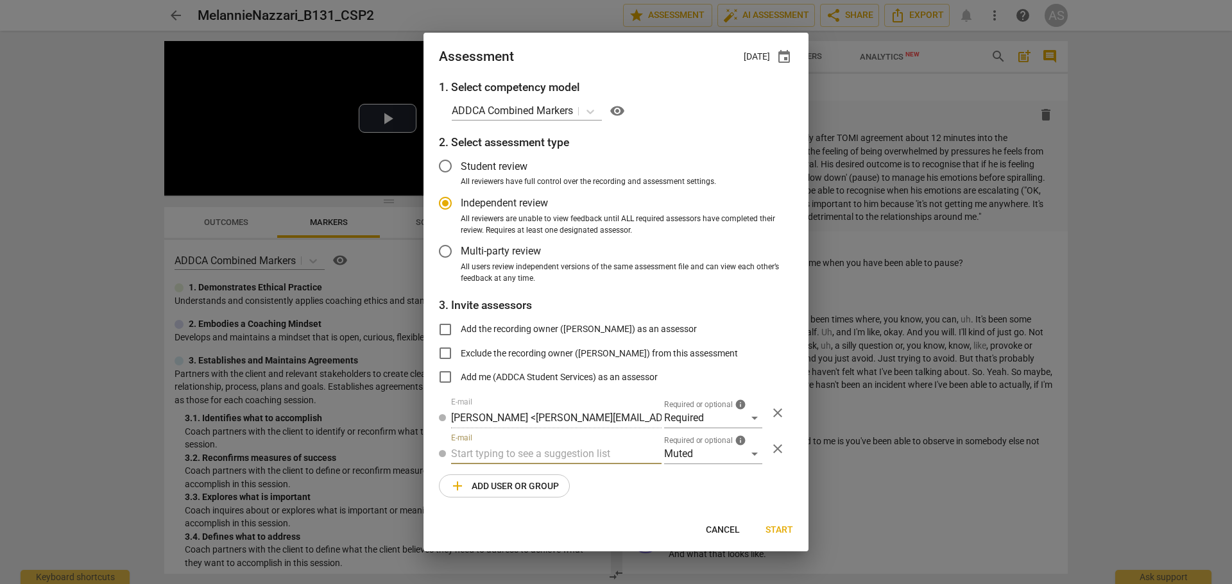
click at [566, 452] on input "text" at bounding box center [556, 454] width 210 height 21
type input "B-131"
click at [559, 474] on div "Basic B-131 CSPs" at bounding box center [556, 480] width 210 height 31
radio input "false"
type input "Basic B-131 CSPs"
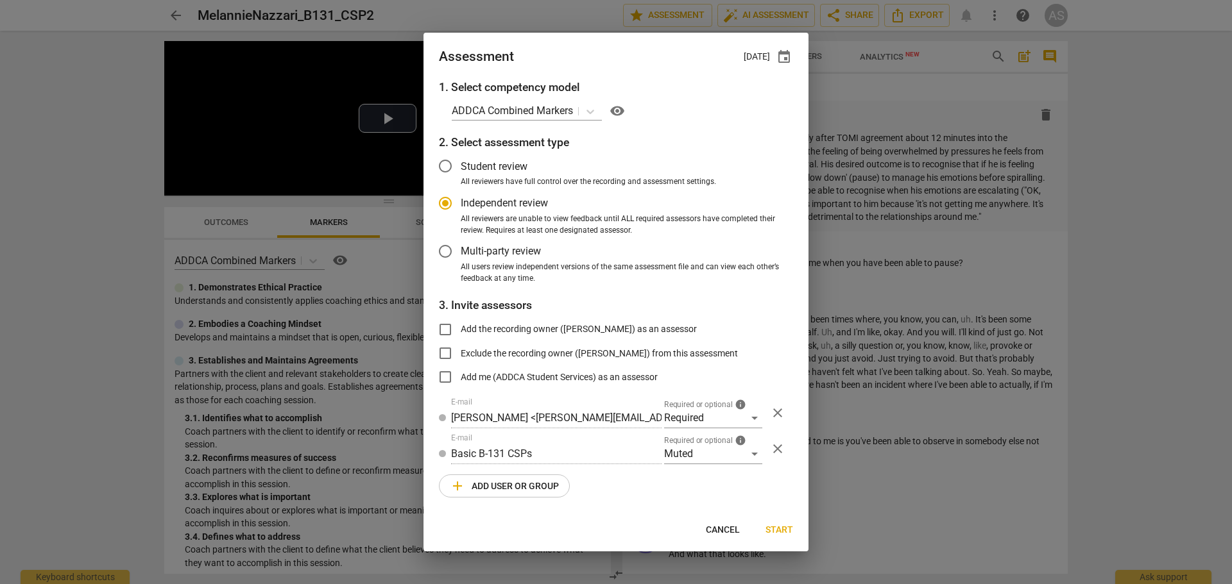
click at [774, 526] on span "Start" at bounding box center [779, 530] width 28 height 13
radio input "false"
type input "[PERSON_NAME] <[EMAIL_ADDRESS][DOMAIN_NAME]>"
type input "[PERSON_NAME] <[PERSON_NAME][EMAIL_ADDRESS][DOMAIN_NAME]>"
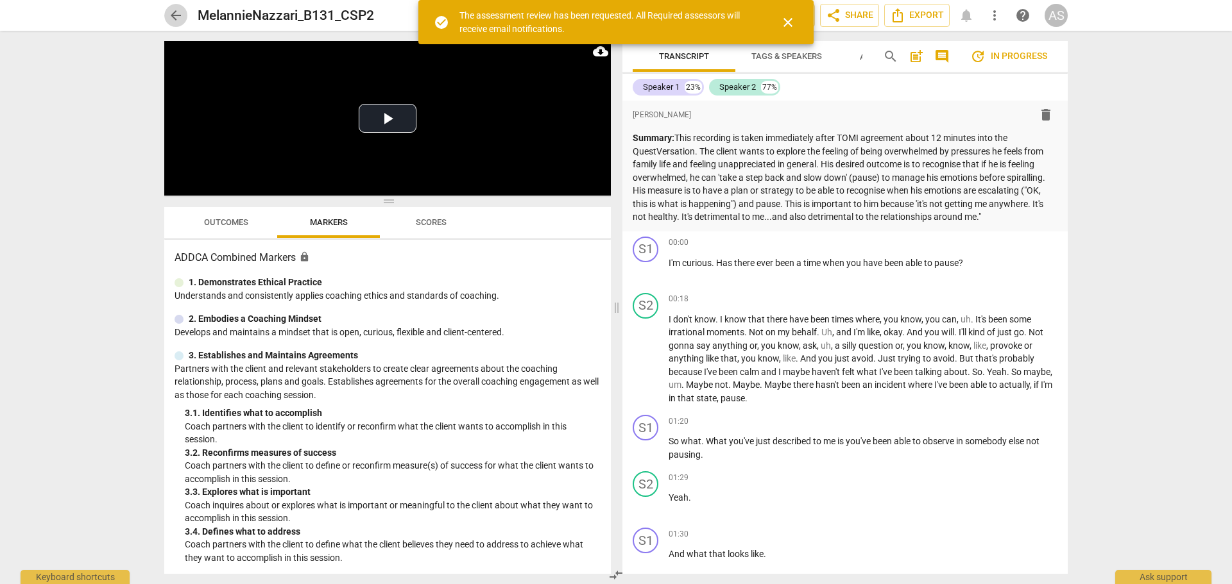
click at [176, 15] on span "arrow_back" at bounding box center [175, 15] width 15 height 15
